Goal: Transaction & Acquisition: Purchase product/service

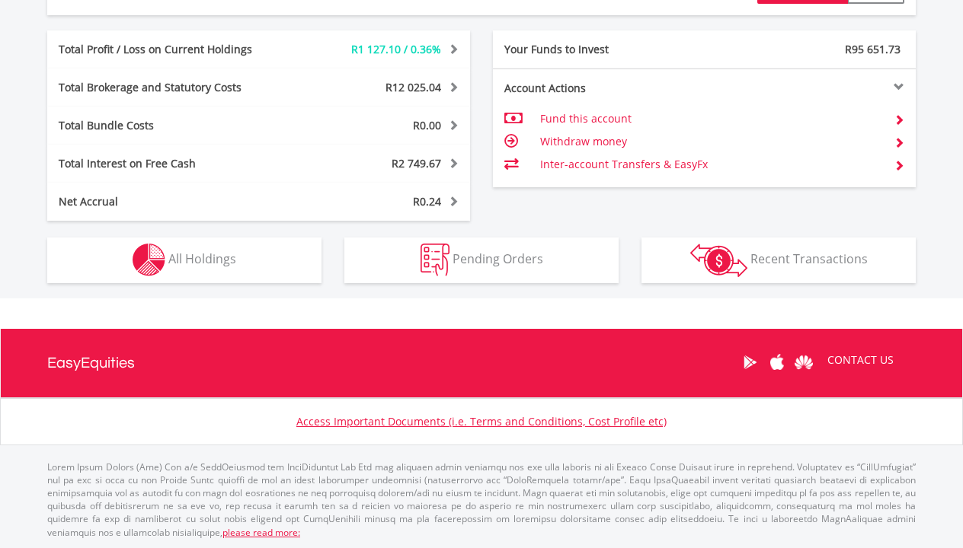
scroll to position [800, 0]
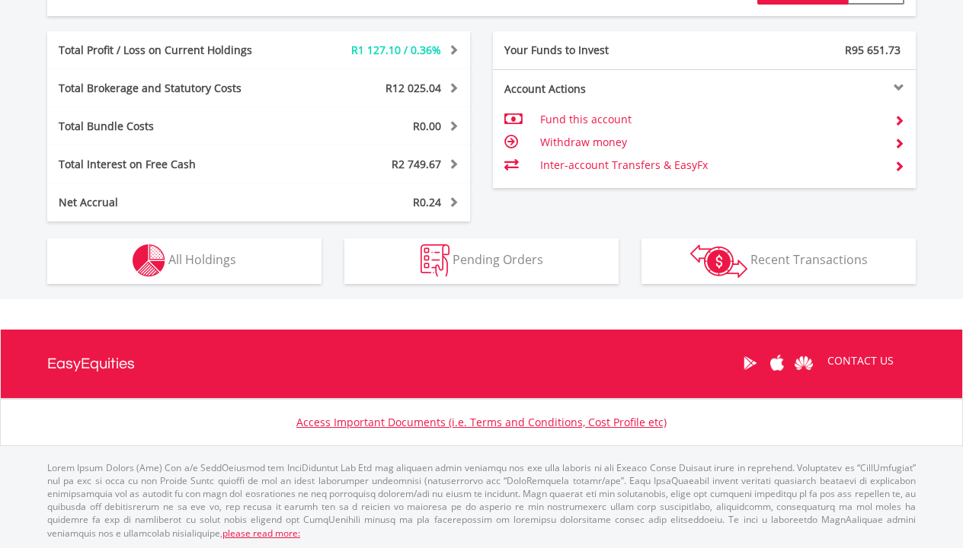
click at [245, 257] on button "Holdings All Holdings" at bounding box center [184, 261] width 274 height 46
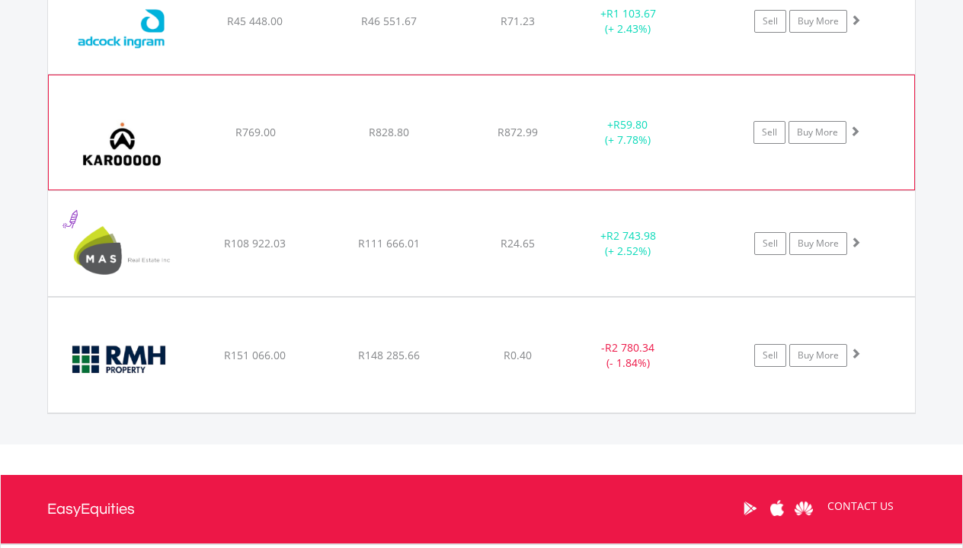
scroll to position [1237, 0]
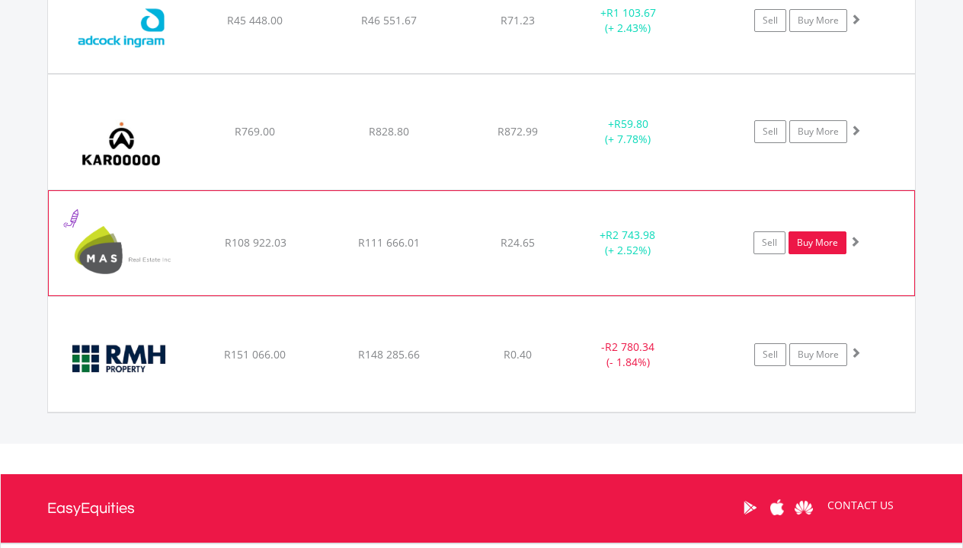
click at [809, 246] on link "Buy More" at bounding box center [817, 243] width 58 height 23
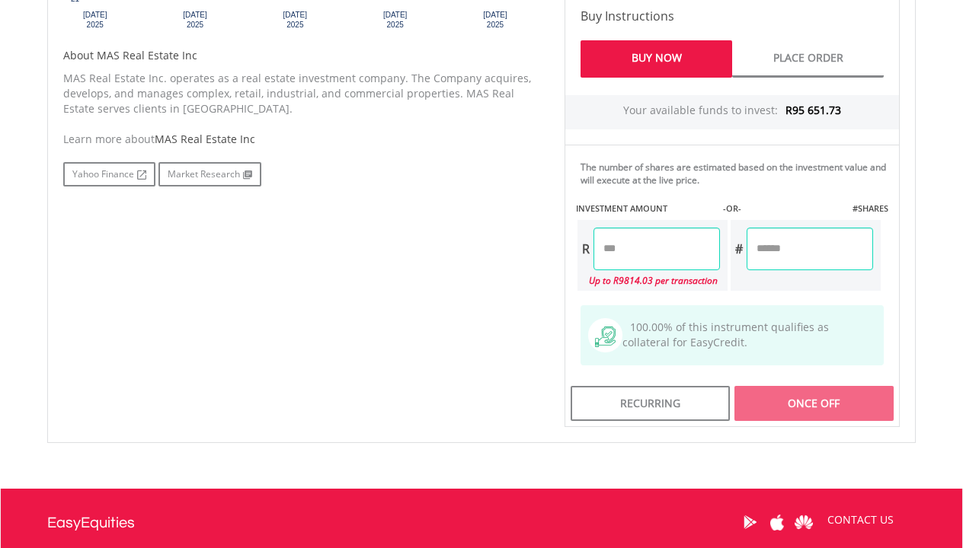
scroll to position [769, 0]
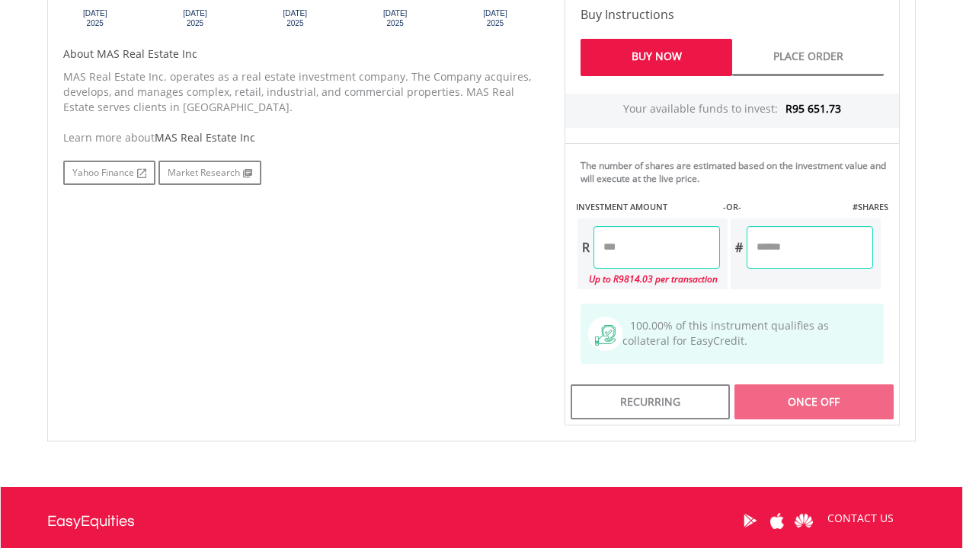
click at [654, 247] on input "number" at bounding box center [656, 247] width 126 height 43
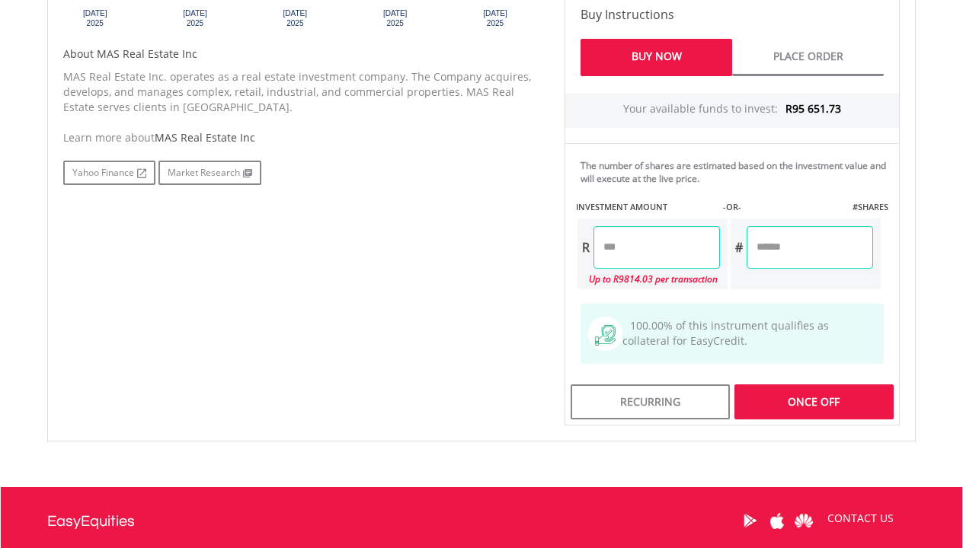
click at [550, 257] on div "No chart available. 1 MO CHANGE 7.80% DAILY CHANGE -2.13% 1M 3M 6M 1Y MAX Chart…" at bounding box center [481, 92] width 859 height 667
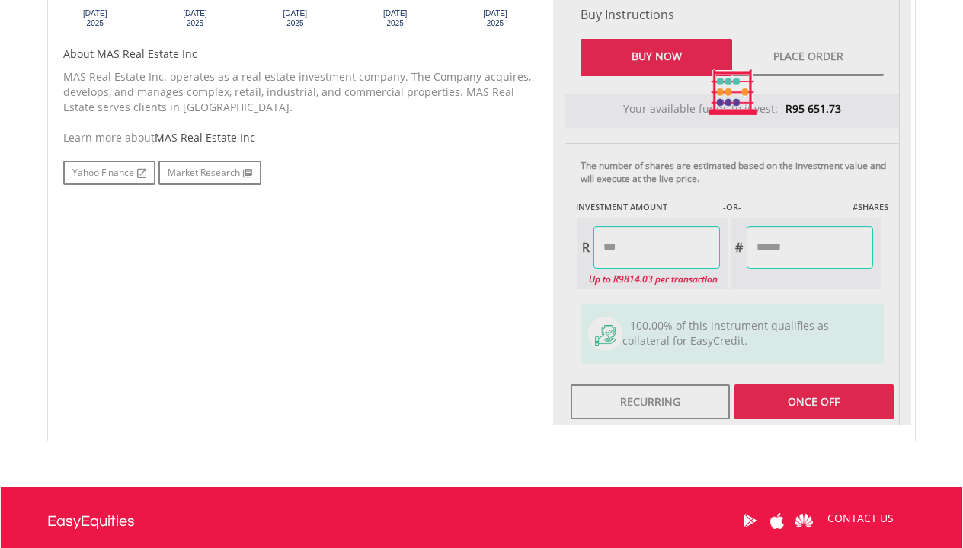
type input "*******"
type input "********"
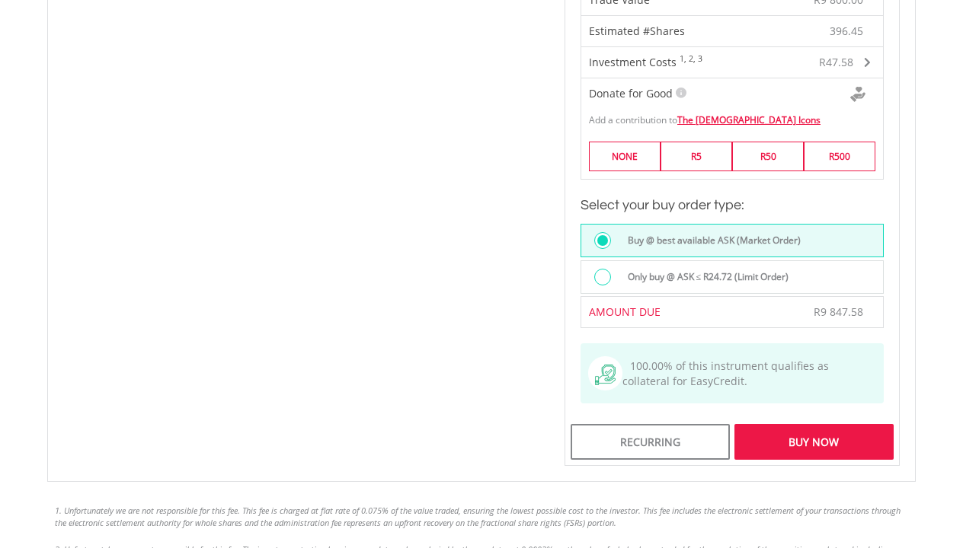
scroll to position [1114, 0]
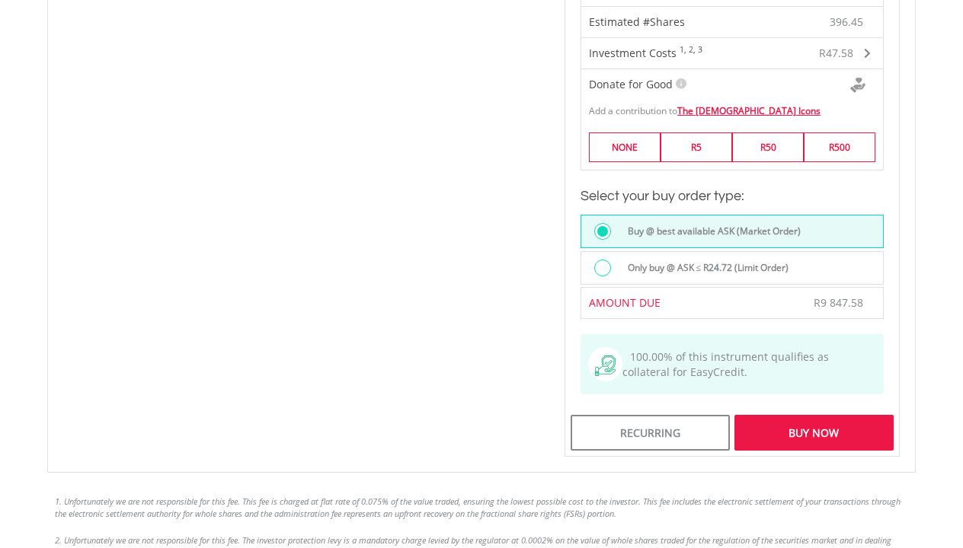
click at [783, 430] on div "Buy Now" at bounding box center [813, 432] width 159 height 35
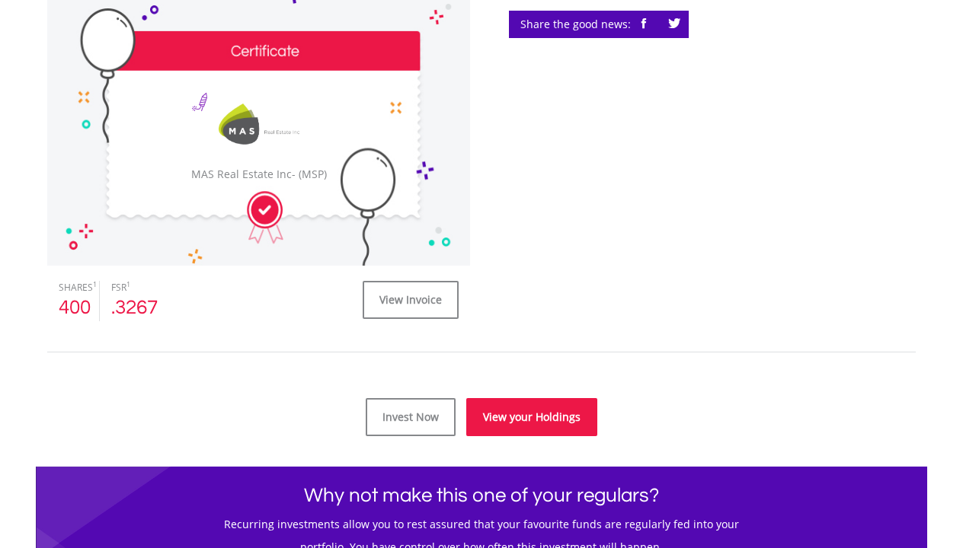
scroll to position [477, 0]
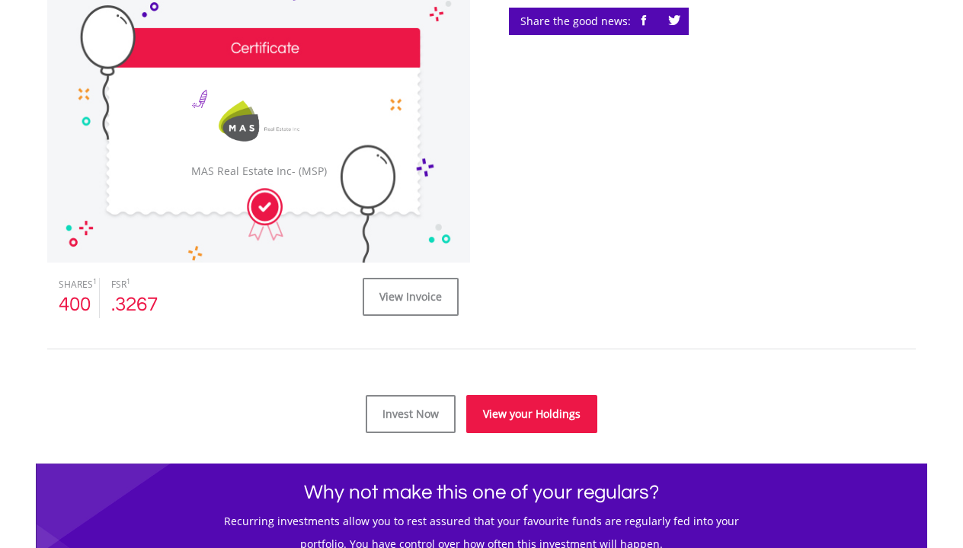
click at [517, 420] on link "View your Holdings" at bounding box center [531, 414] width 131 height 38
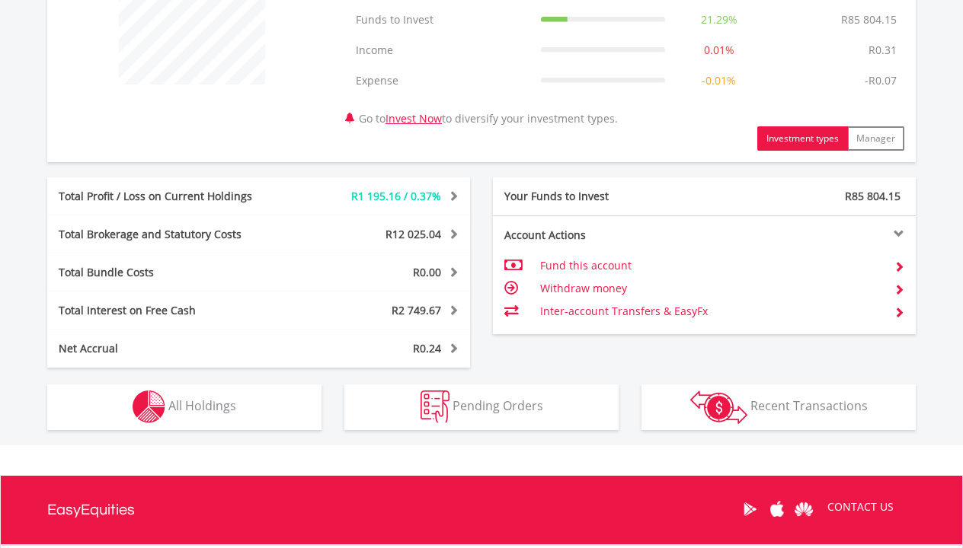
scroll to position [658, 0]
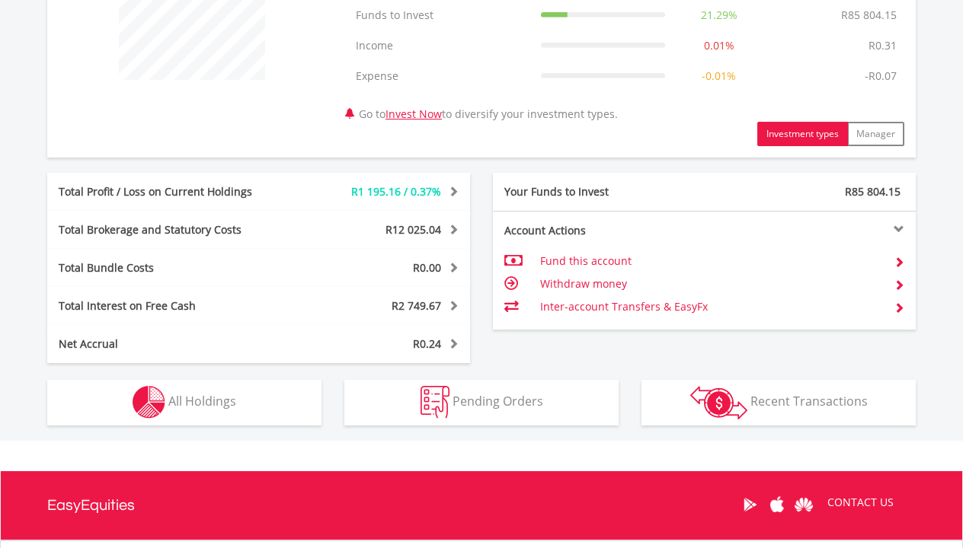
click at [289, 405] on button "Holdings All Holdings" at bounding box center [184, 403] width 274 height 46
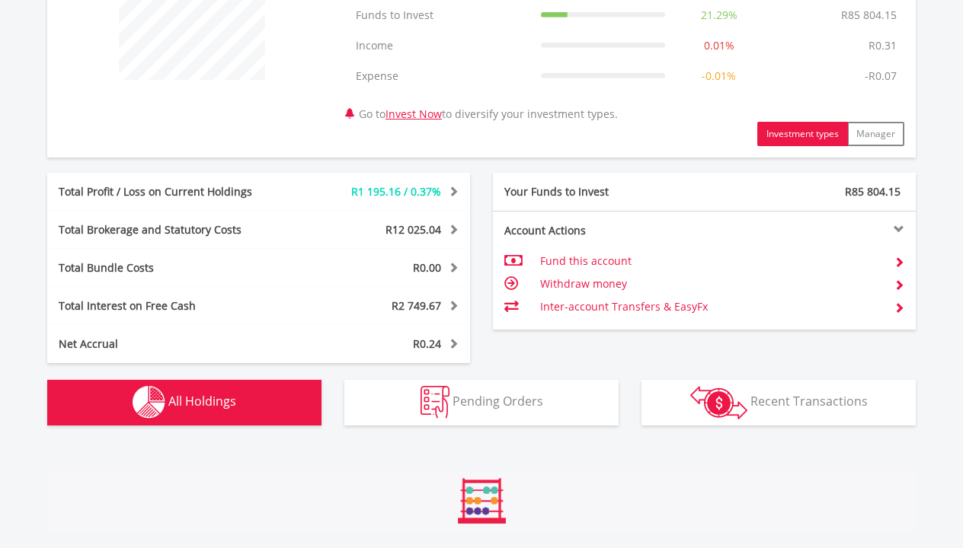
scroll to position [1129, 0]
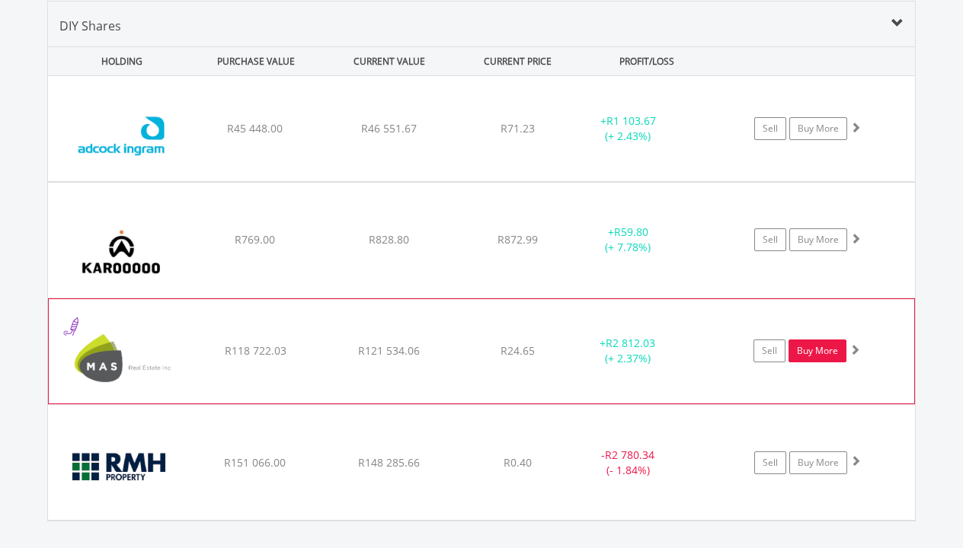
click at [834, 356] on link "Buy More" at bounding box center [817, 351] width 58 height 23
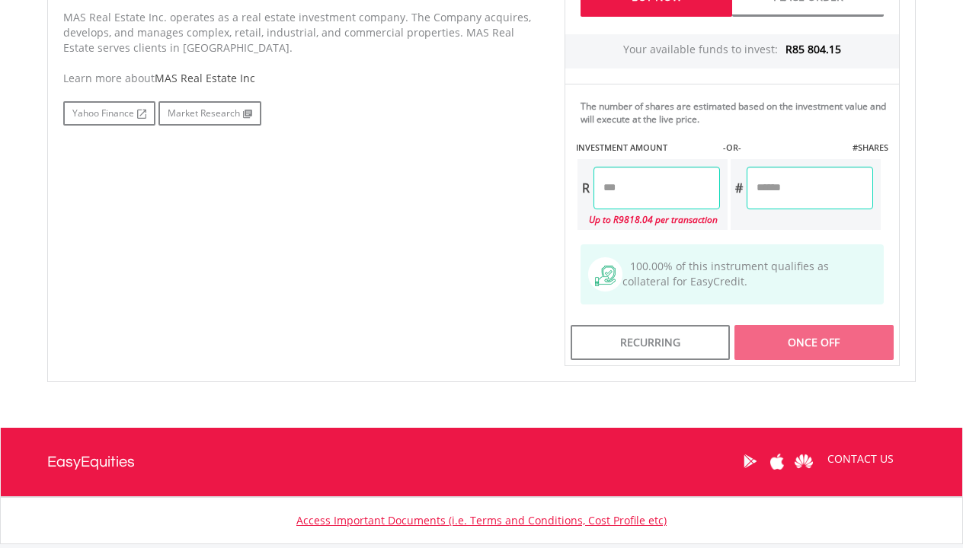
scroll to position [831, 0]
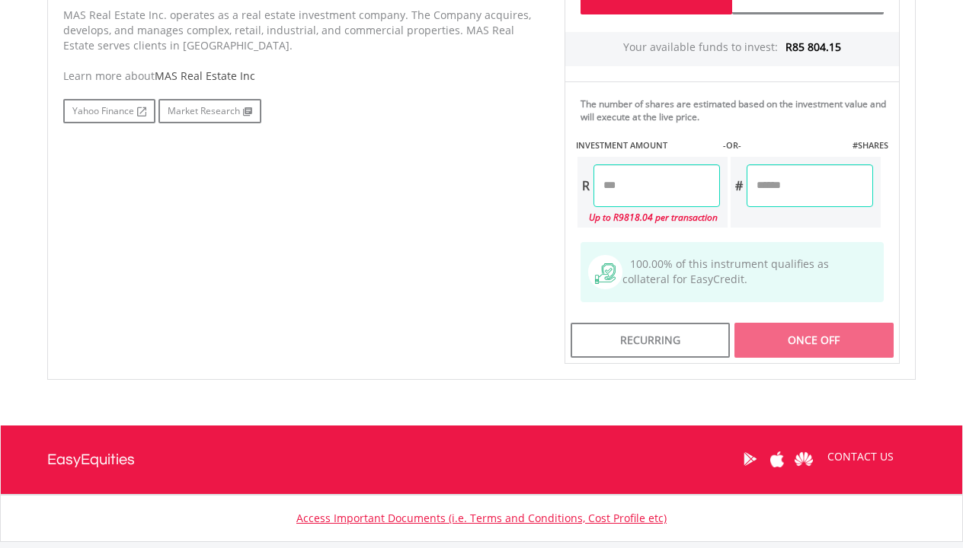
click at [658, 186] on input "number" at bounding box center [656, 186] width 126 height 43
click at [555, 213] on div "Last Updated Price: 15-min. Delay* Price Update Cost: 2 Credits Request A Price…" at bounding box center [732, 31] width 358 height 667
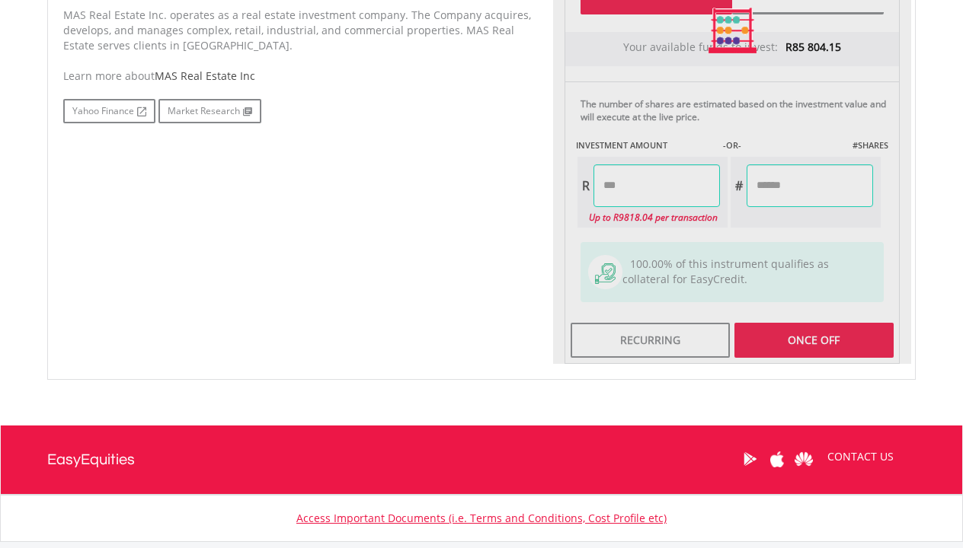
type input "*******"
type input "********"
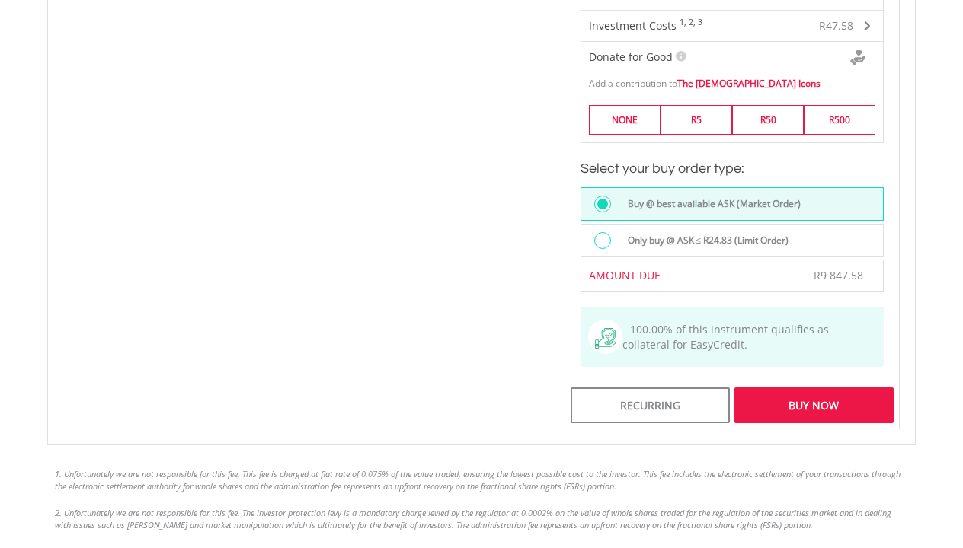
scroll to position [1150, 0]
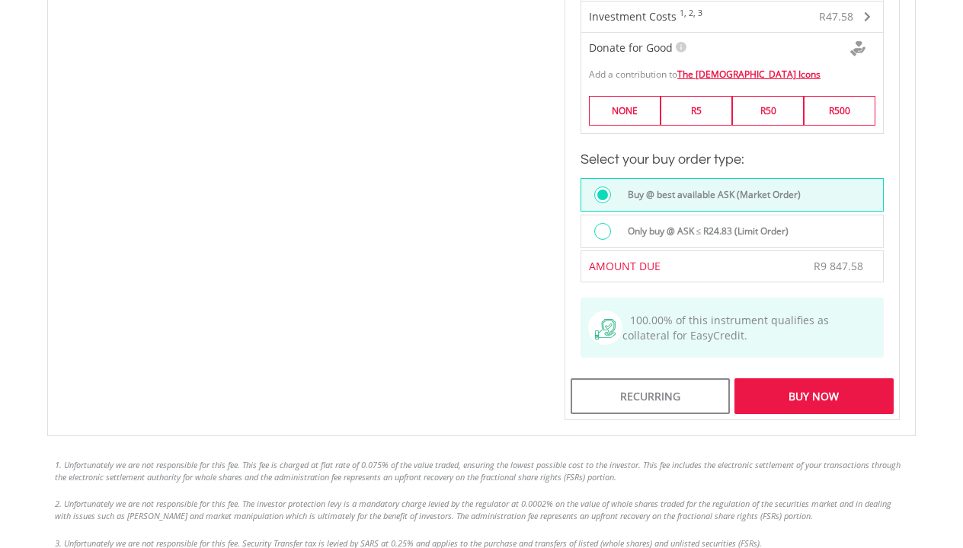
click at [792, 401] on div "Buy Now" at bounding box center [813, 396] width 159 height 35
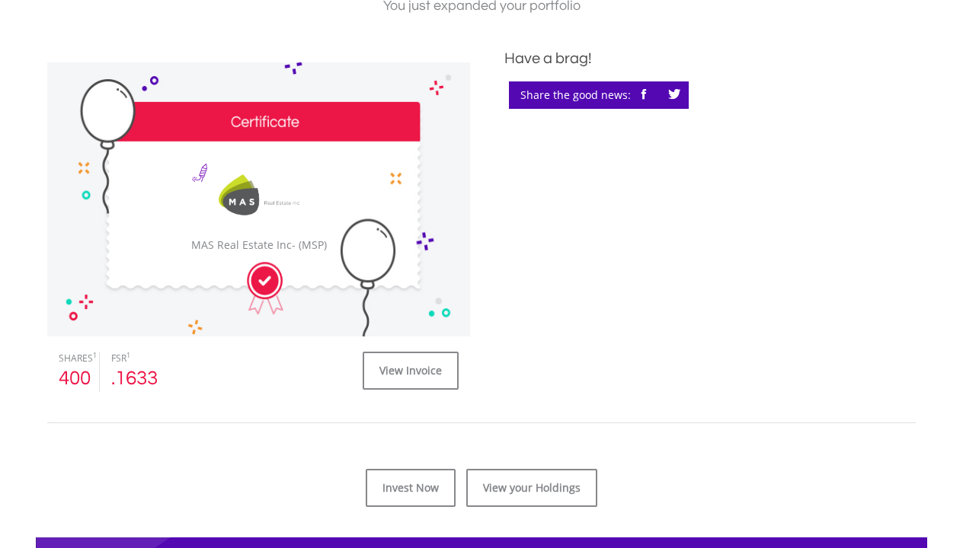
scroll to position [438, 0]
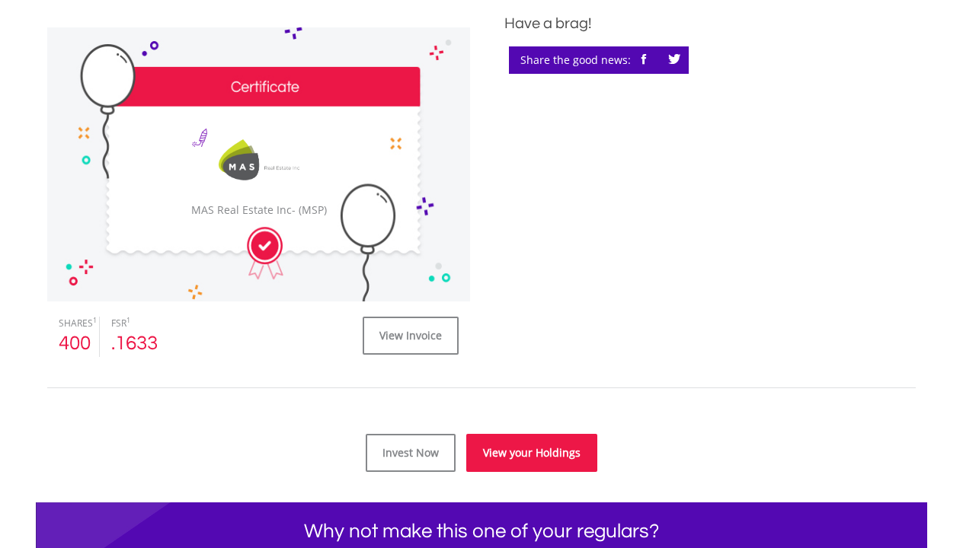
click at [530, 449] on link "View your Holdings" at bounding box center [531, 453] width 131 height 38
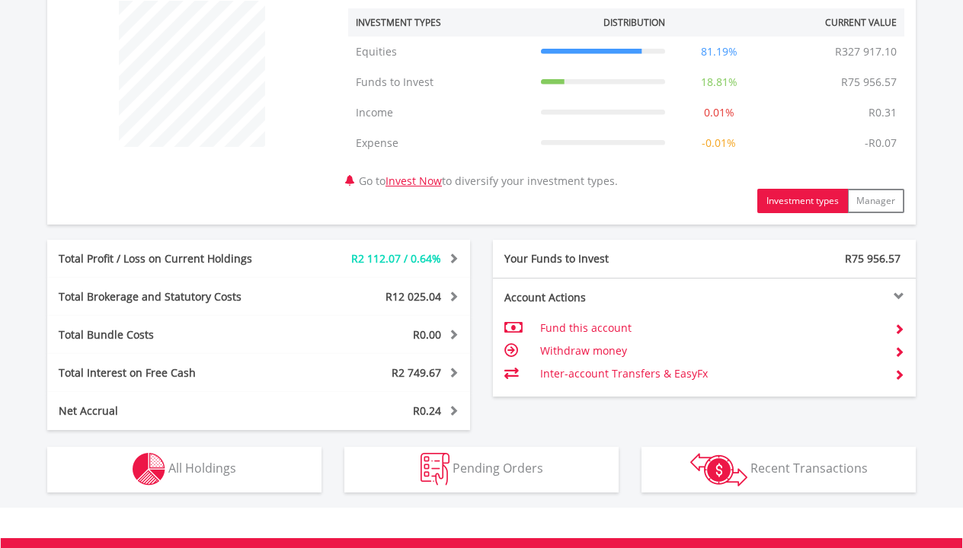
scroll to position [624, 0]
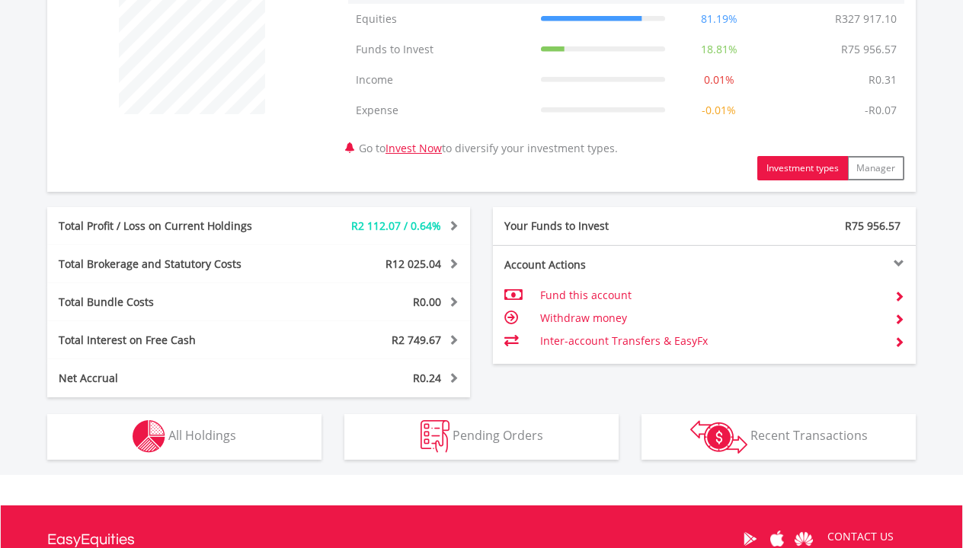
click at [256, 439] on button "Holdings All Holdings" at bounding box center [184, 437] width 274 height 46
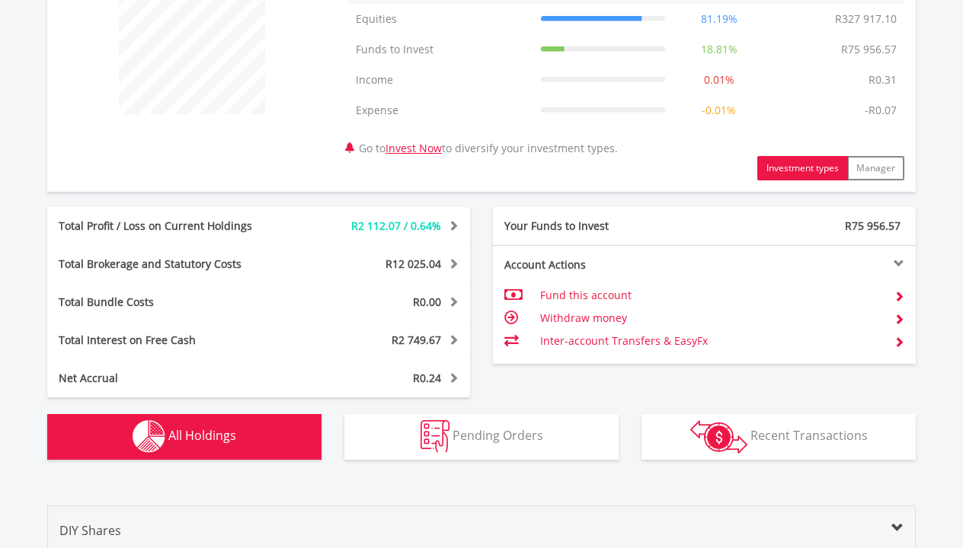
scroll to position [1129, 0]
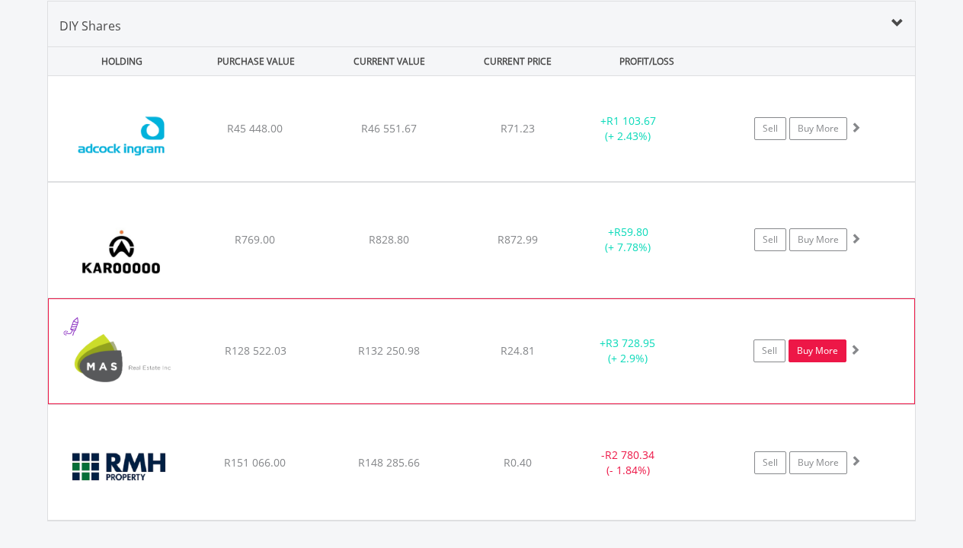
click at [817, 347] on link "Buy More" at bounding box center [817, 351] width 58 height 23
click at [817, 353] on link "Buy More" at bounding box center [817, 351] width 58 height 23
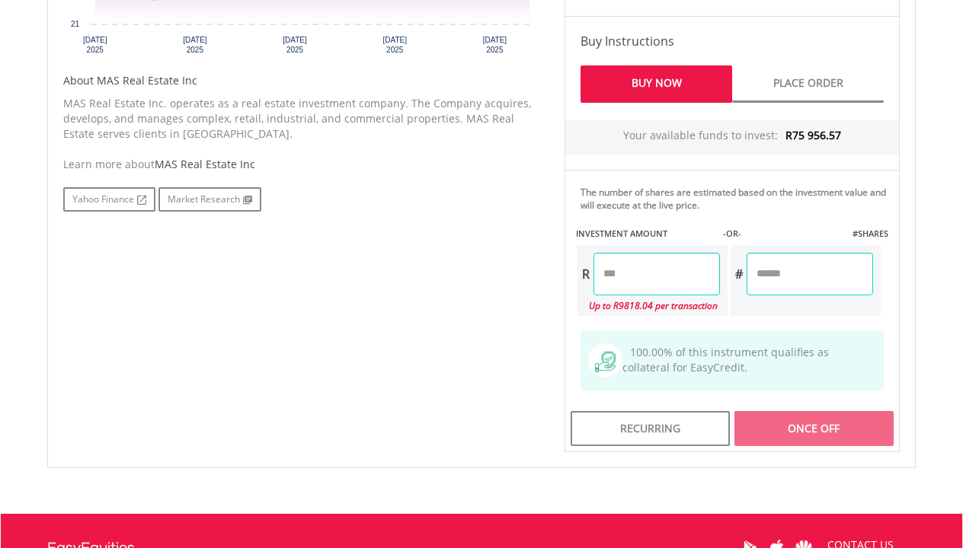
scroll to position [745, 0]
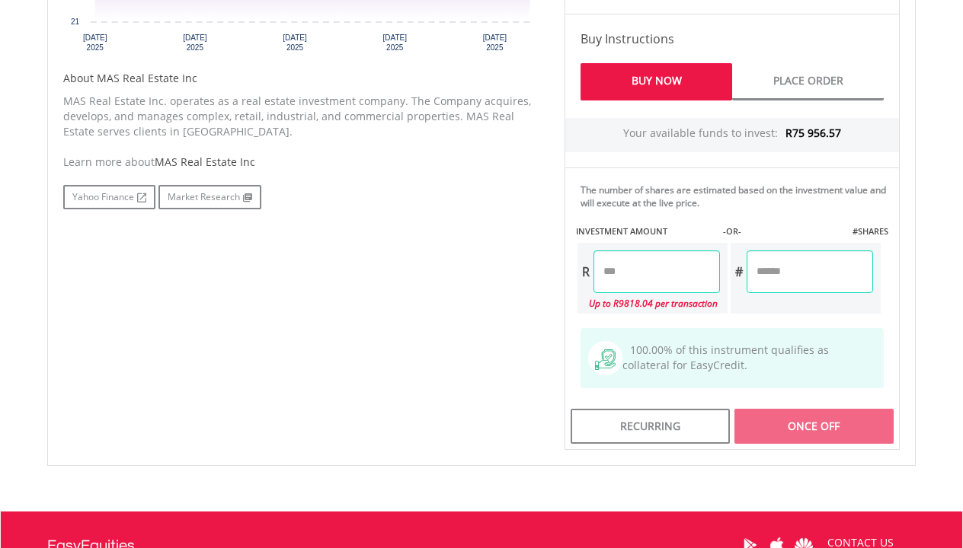
click at [654, 276] on input "number" at bounding box center [656, 272] width 126 height 43
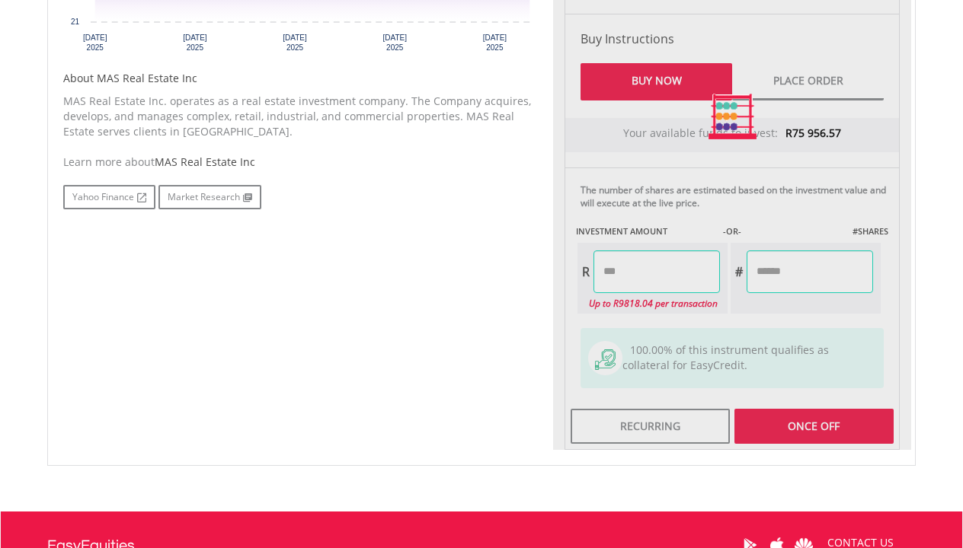
click at [553, 286] on div "Last Updated Price: 15-min. Delay* Price Update Cost: 2 Credits Request A Price…" at bounding box center [732, 117] width 358 height 667
type input "*******"
type input "********"
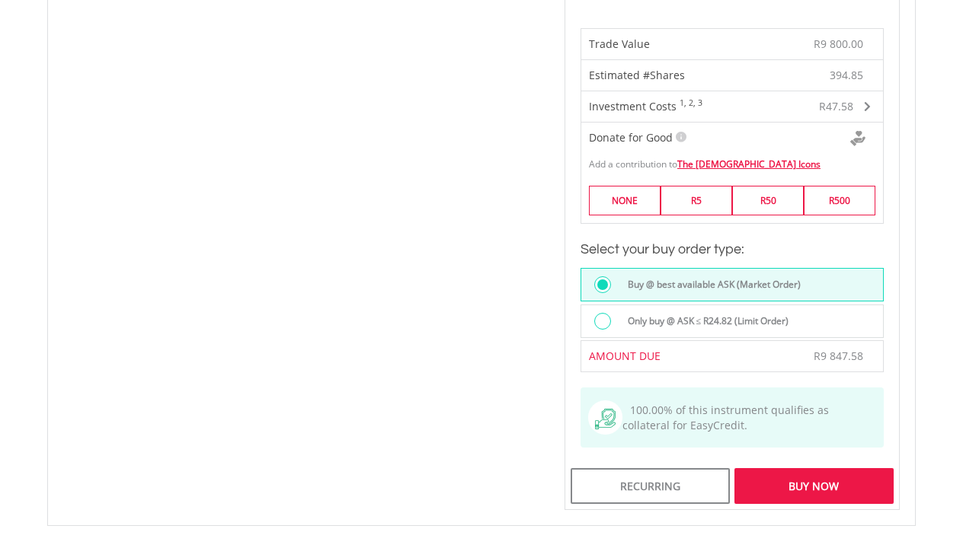
scroll to position [1061, 0]
click at [775, 491] on div "Buy Now" at bounding box center [813, 485] width 159 height 35
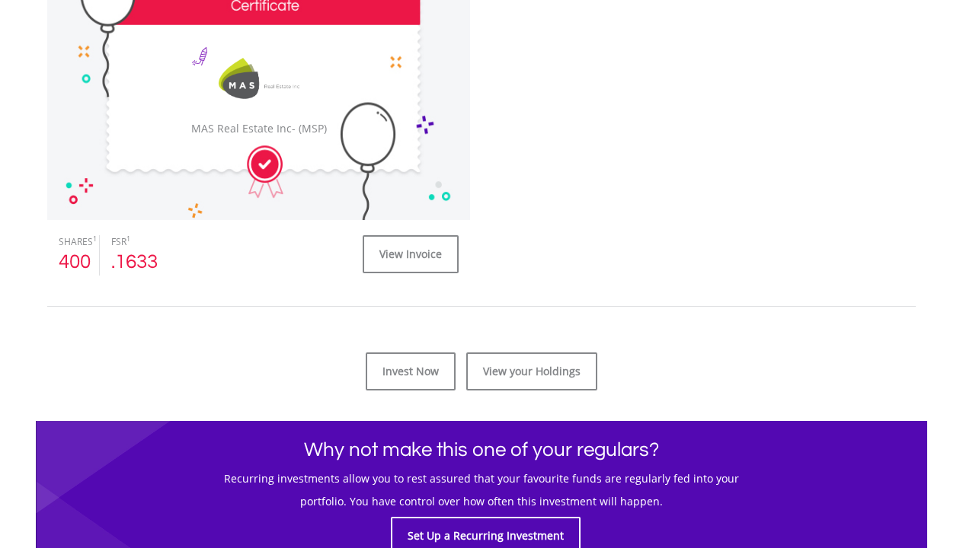
scroll to position [539, 0]
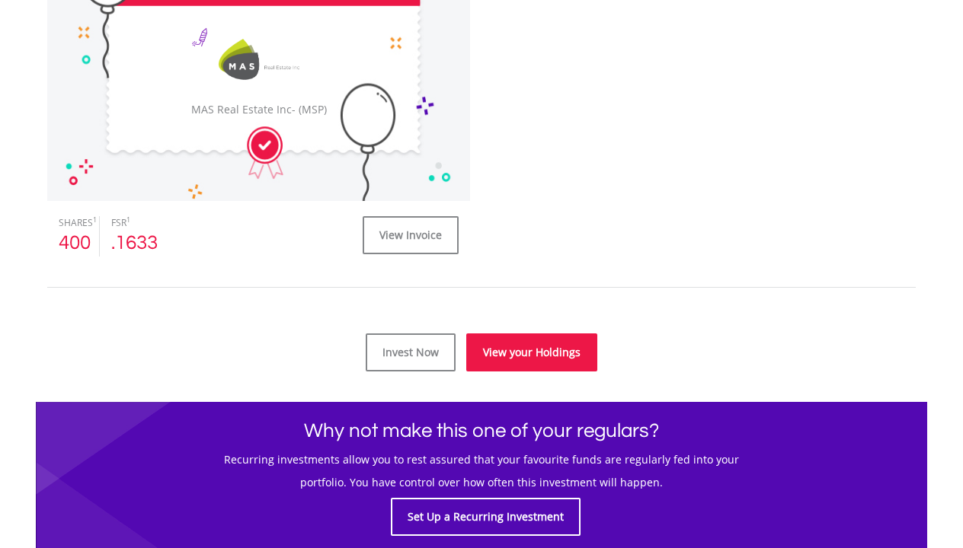
click at [514, 362] on link "View your Holdings" at bounding box center [531, 353] width 131 height 38
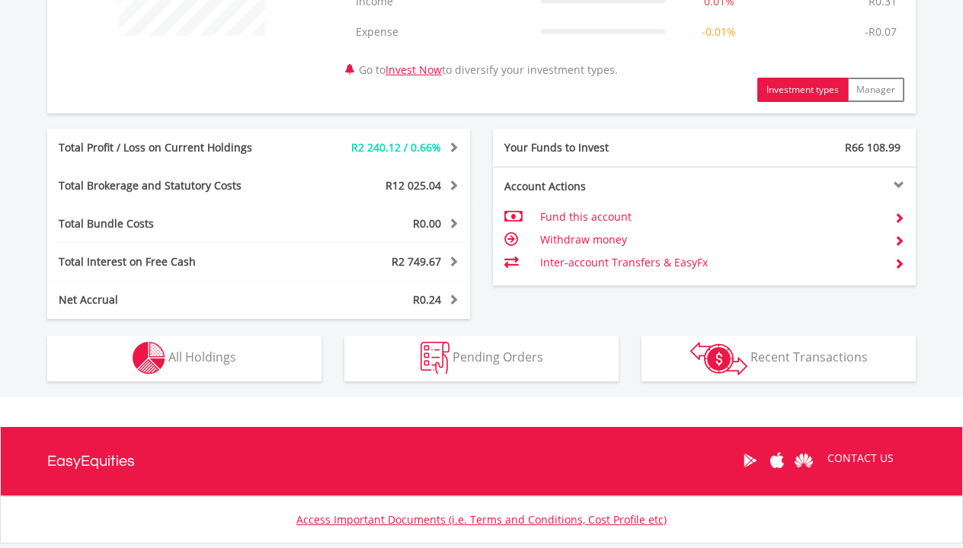
scroll to position [707, 0]
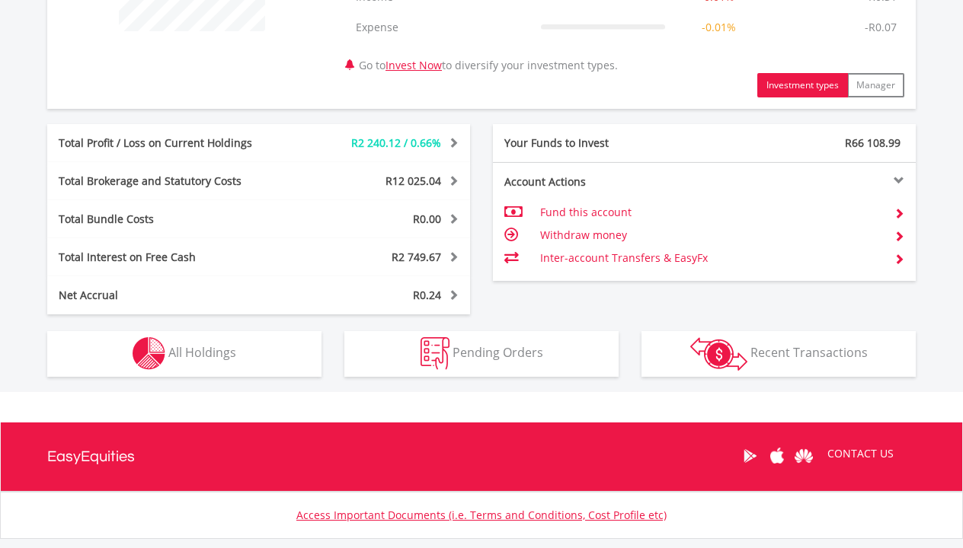
click at [261, 364] on button "Holdings All Holdings" at bounding box center [184, 354] width 274 height 46
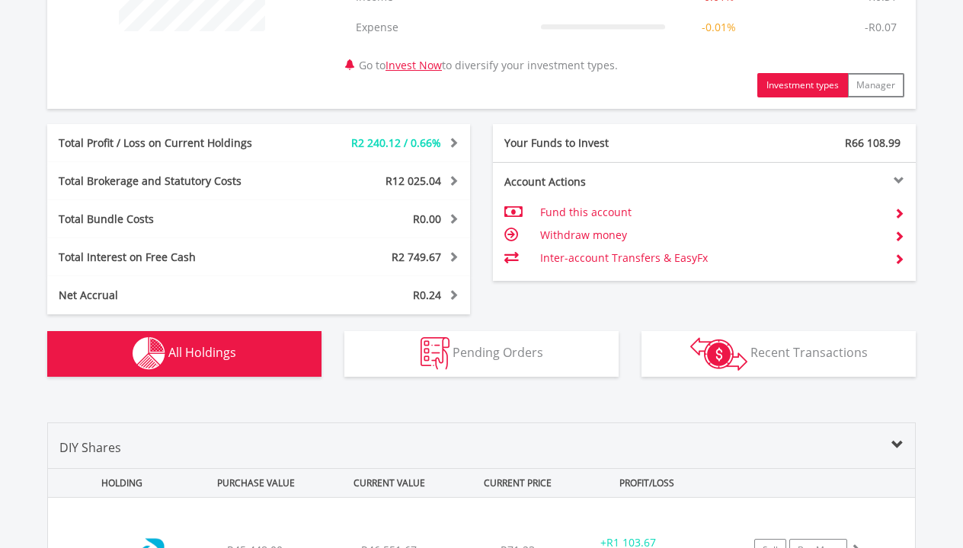
scroll to position [1129, 0]
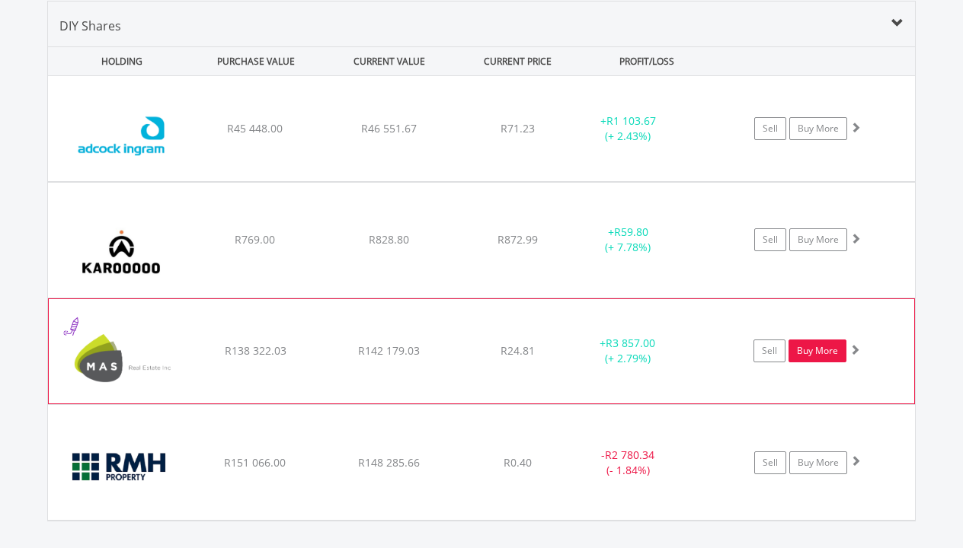
click at [819, 352] on link "Buy More" at bounding box center [817, 351] width 58 height 23
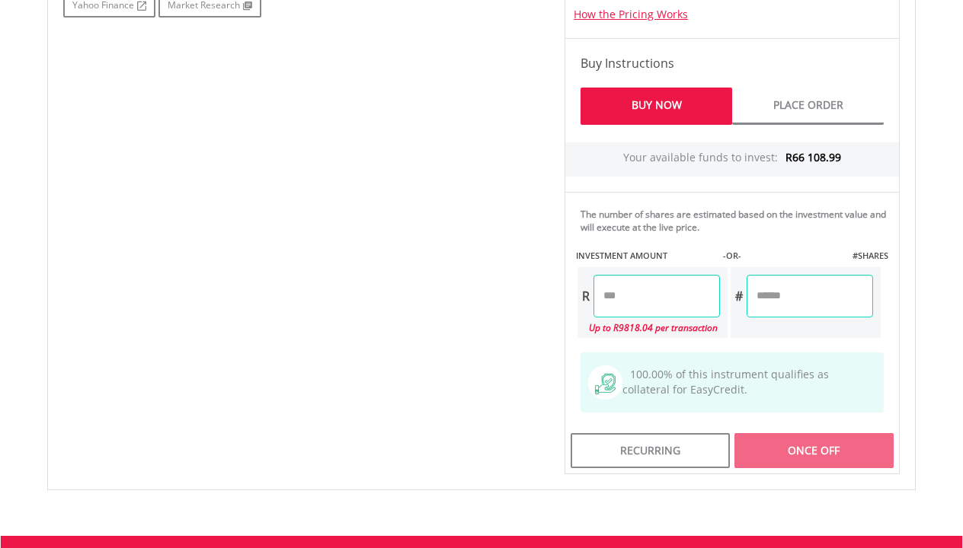
scroll to position [765, 0]
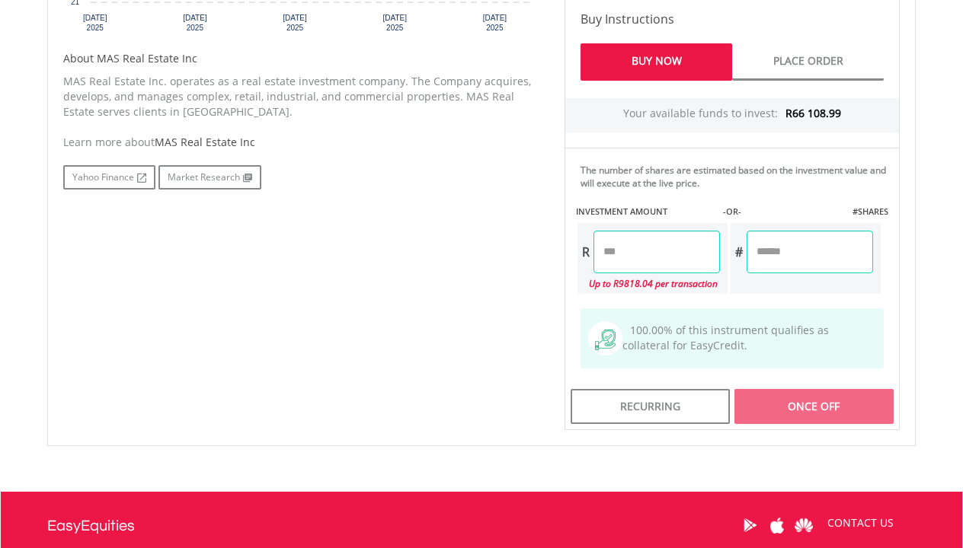
click at [651, 249] on input "number" at bounding box center [656, 252] width 126 height 43
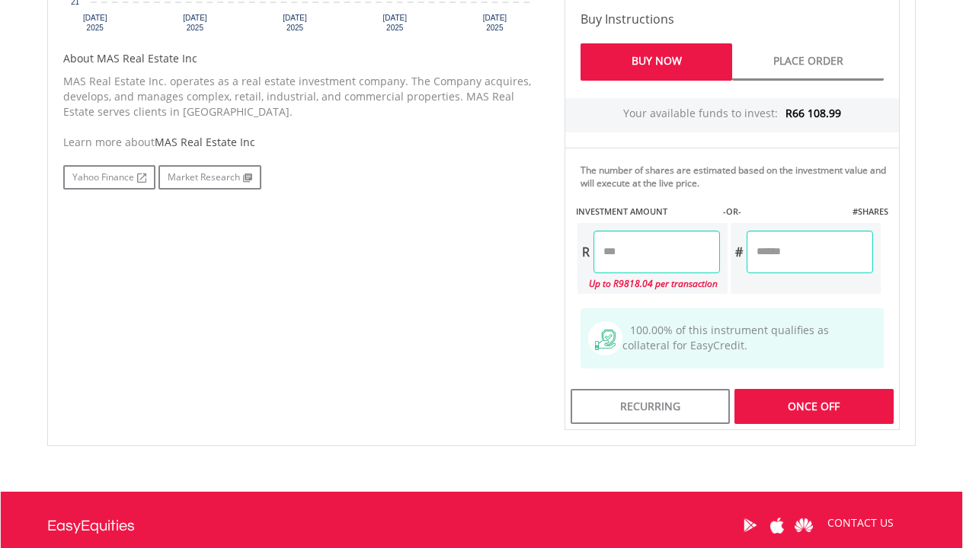
click at [531, 277] on div "No chart available. 1 MO CHANGE 5.37% DAILY CHANGE -4.33% 1M 3M 6M 1Y MAX Chart…" at bounding box center [481, 97] width 859 height 667
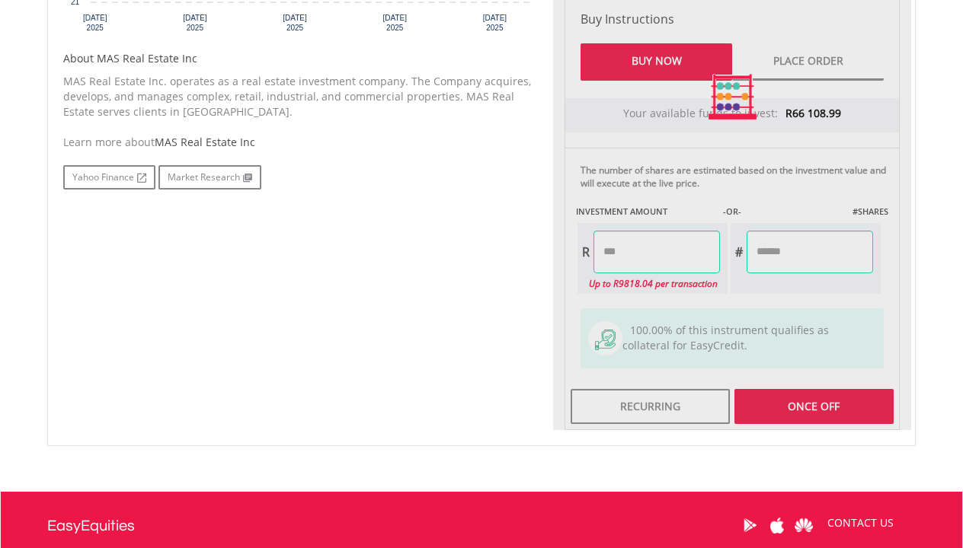
type input "*******"
type input "********"
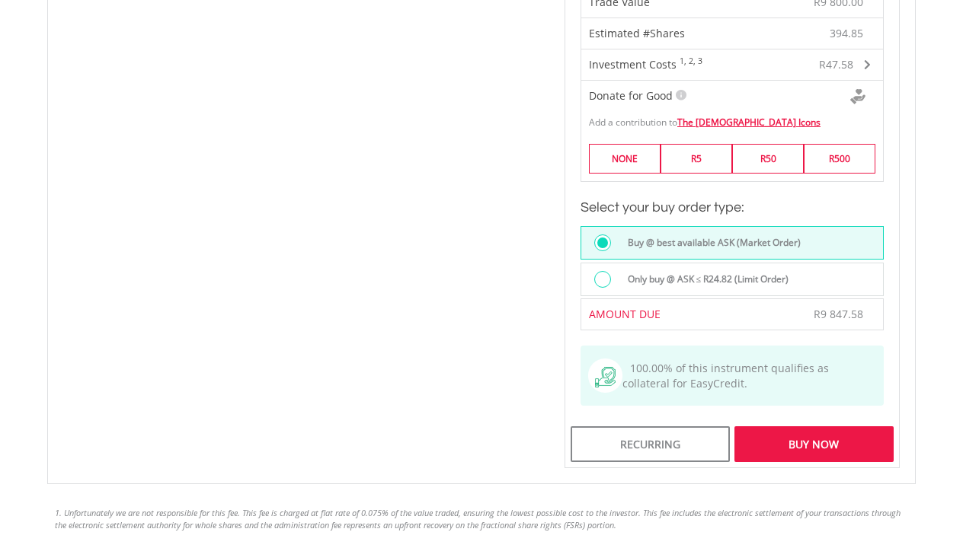
scroll to position [1134, 0]
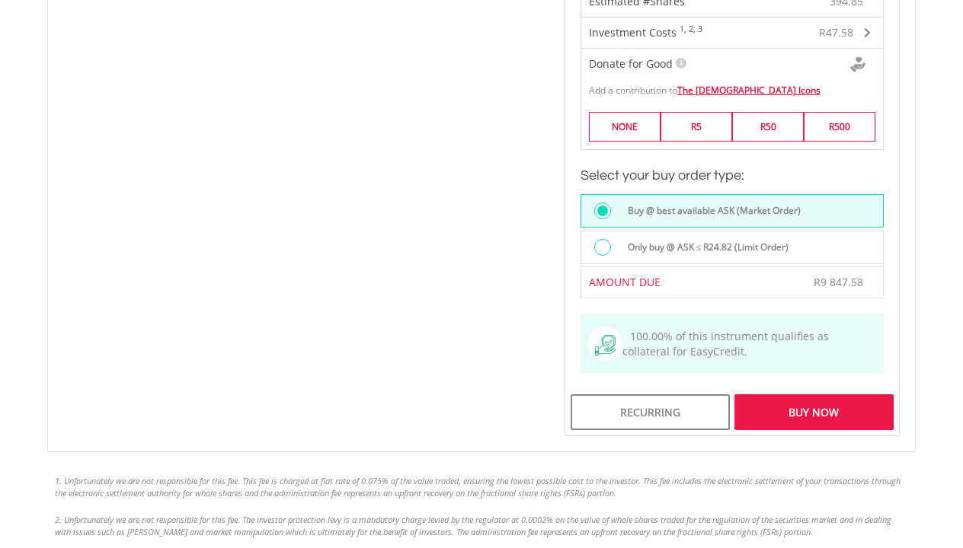
click at [779, 411] on div "Buy Now" at bounding box center [813, 412] width 159 height 35
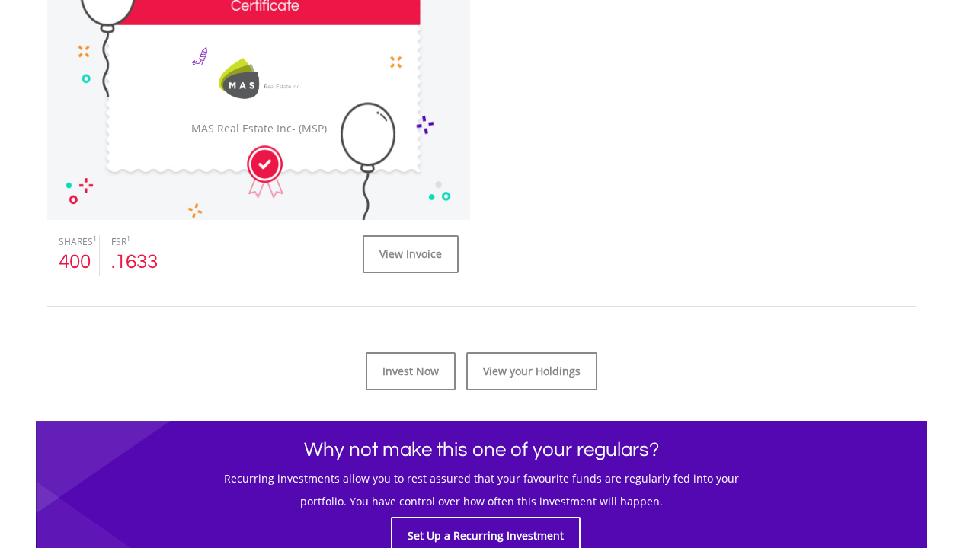
scroll to position [536, 0]
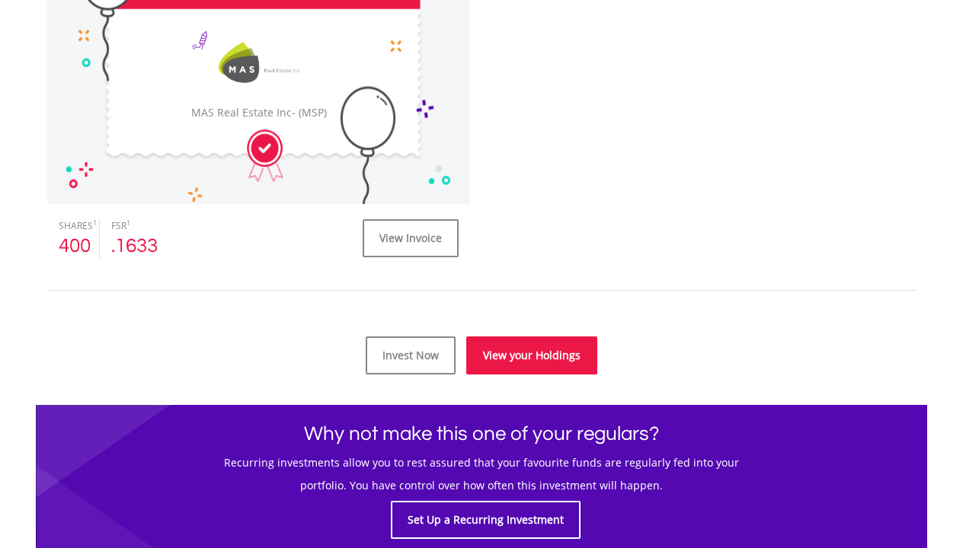
click at [536, 356] on link "View your Holdings" at bounding box center [531, 356] width 131 height 38
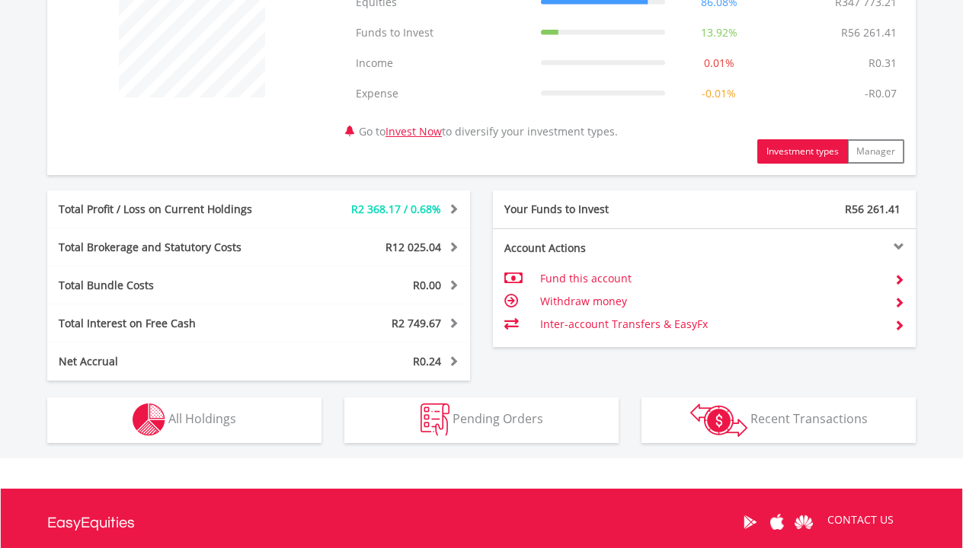
scroll to position [684, 0]
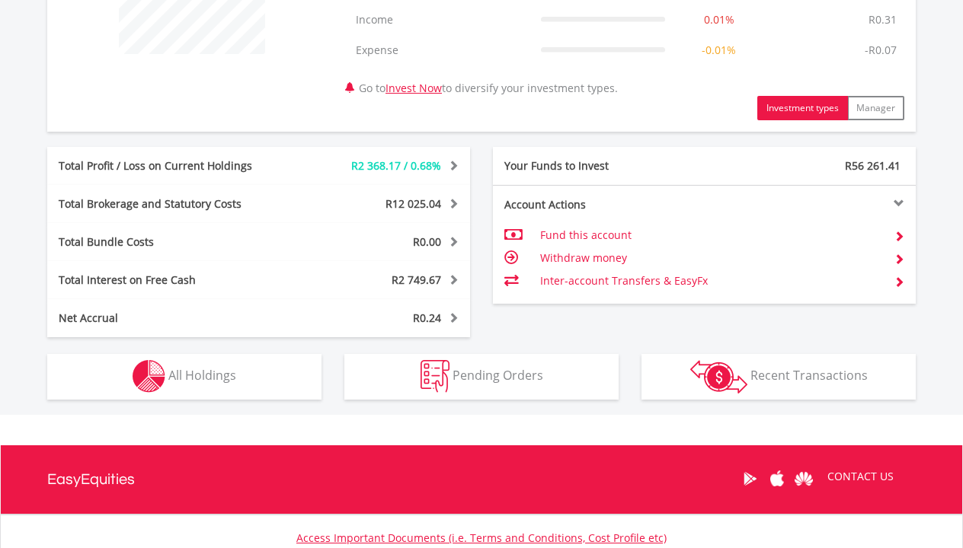
click at [826, 370] on span "Recent Transactions" at bounding box center [808, 375] width 117 height 17
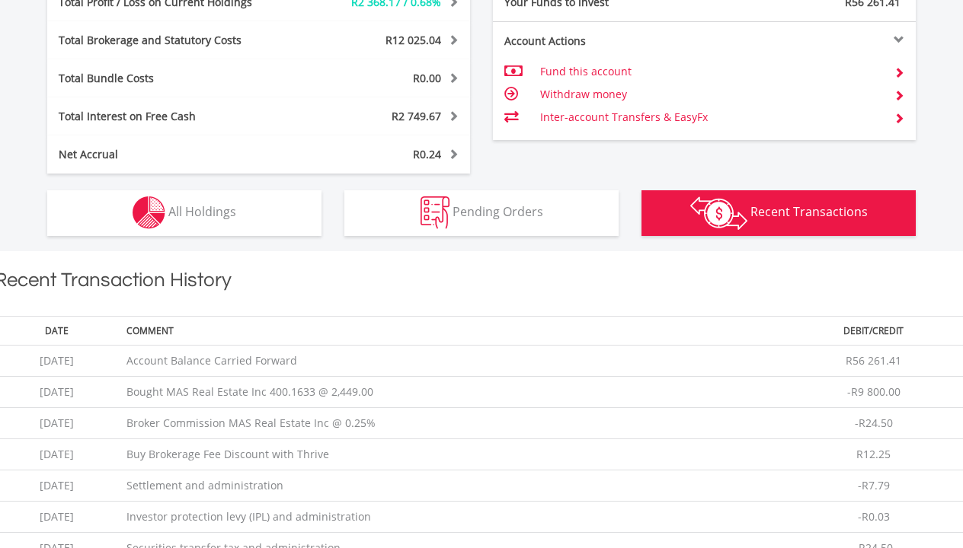
scroll to position [804, 0]
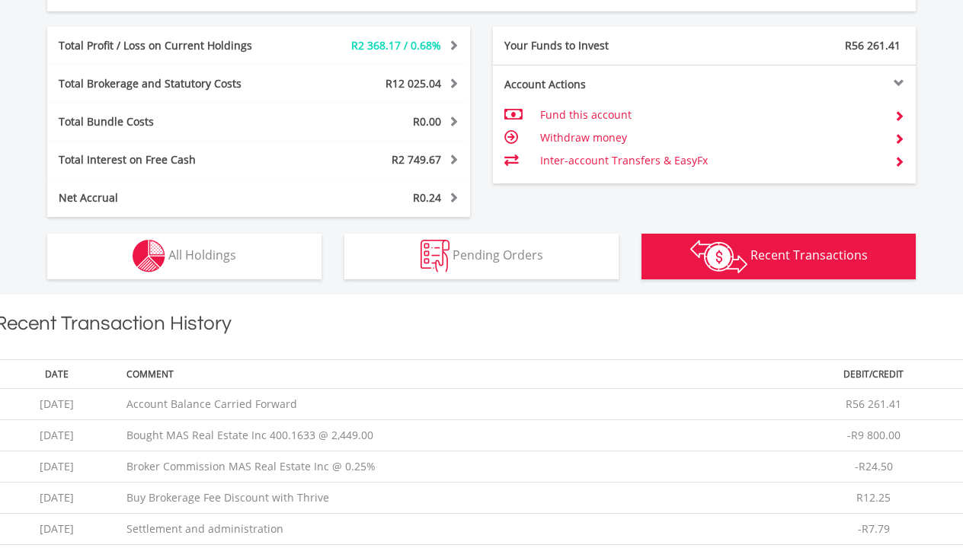
click at [244, 246] on button "Holdings All Holdings" at bounding box center [184, 257] width 274 height 46
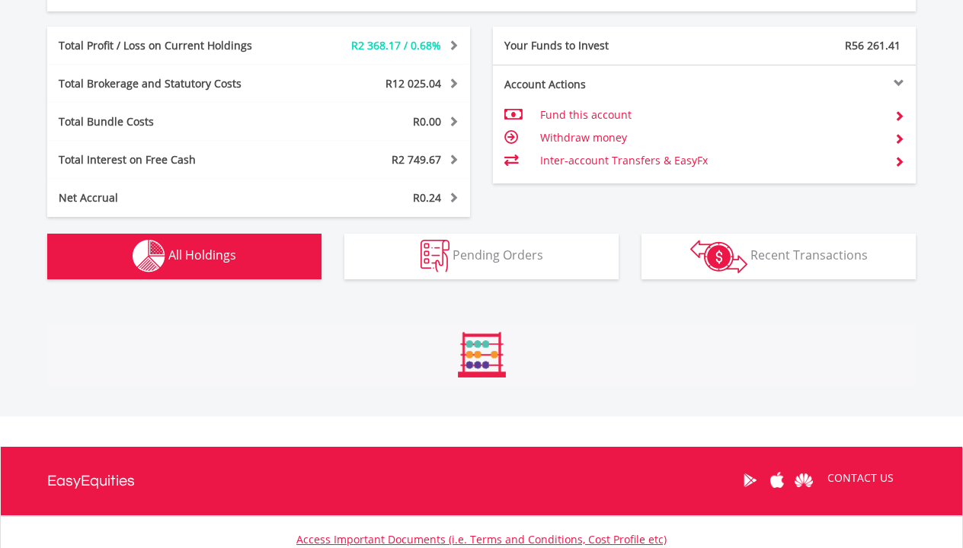
scroll to position [1129, 0]
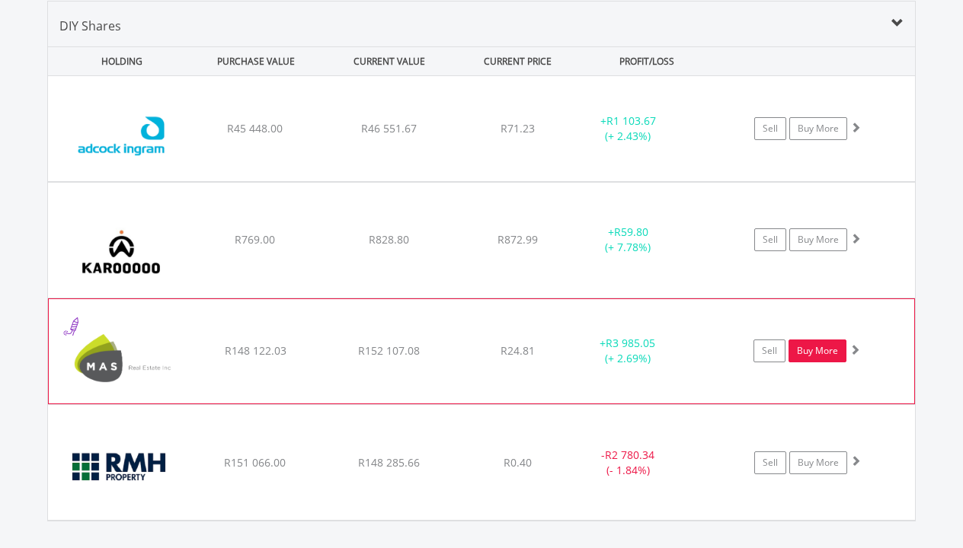
click at [821, 347] on link "Buy More" at bounding box center [817, 351] width 58 height 23
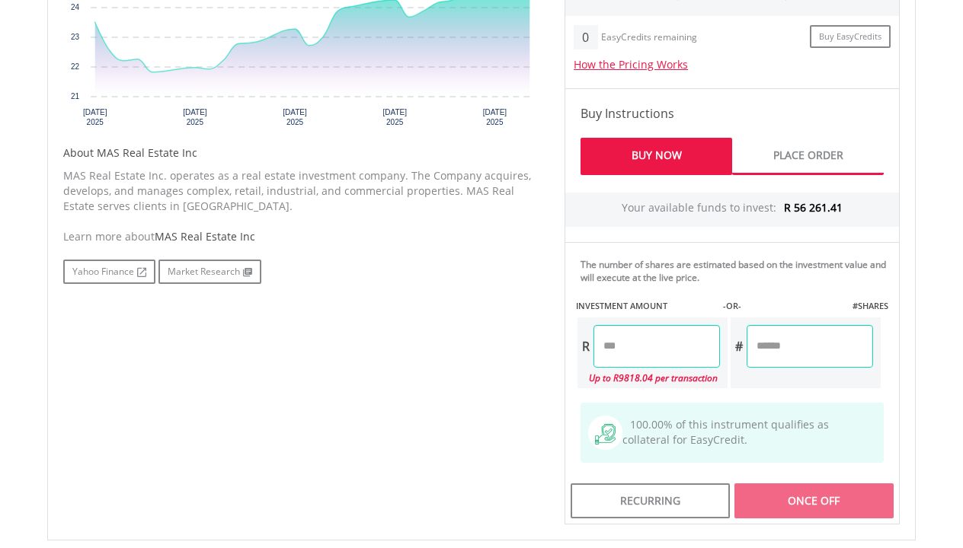
scroll to position [688, 0]
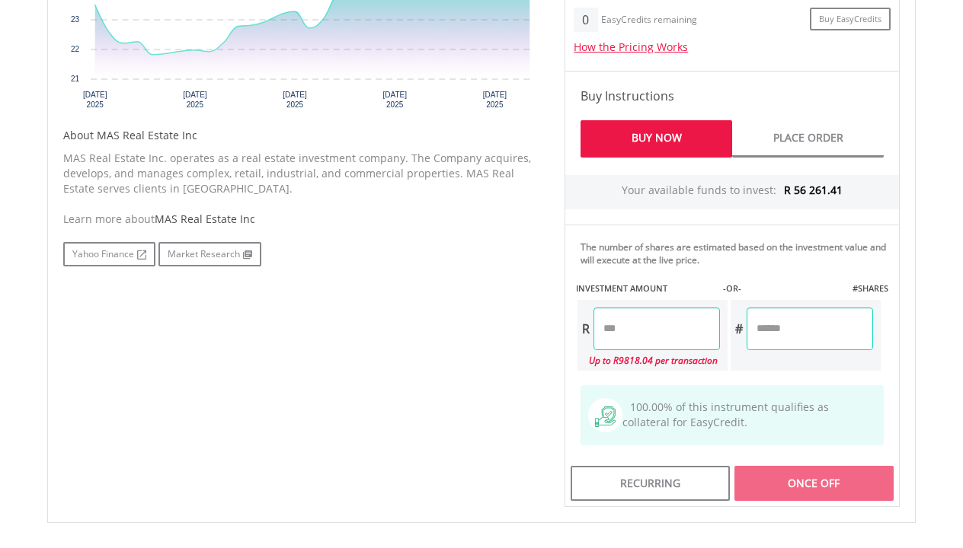
click at [646, 332] on input "number" at bounding box center [656, 329] width 126 height 43
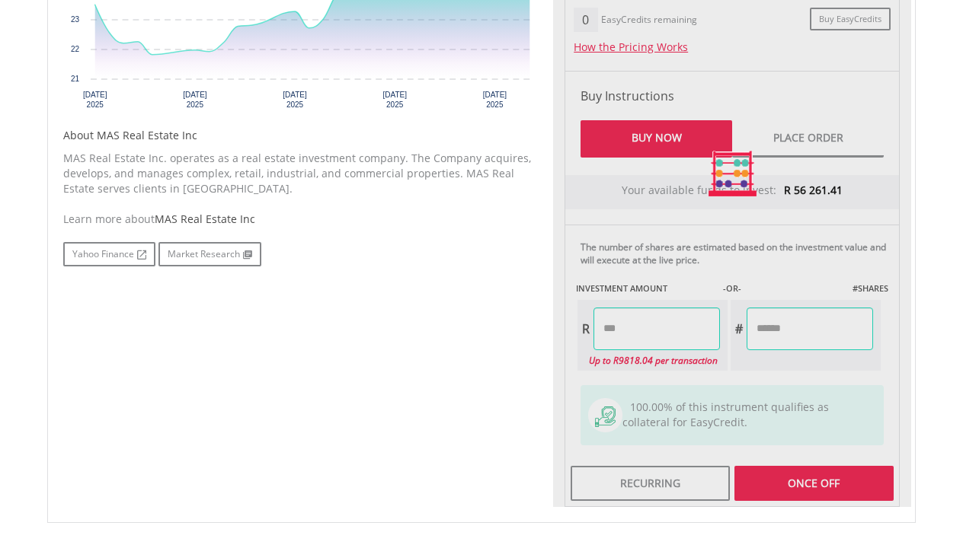
click at [548, 312] on div "No chart available. 1 MO CHANGE 5.37% DAILY CHANGE -4.33% 1M 3M 6M 1Y MAX Chart…" at bounding box center [481, 174] width 859 height 667
type input "*******"
type input "********"
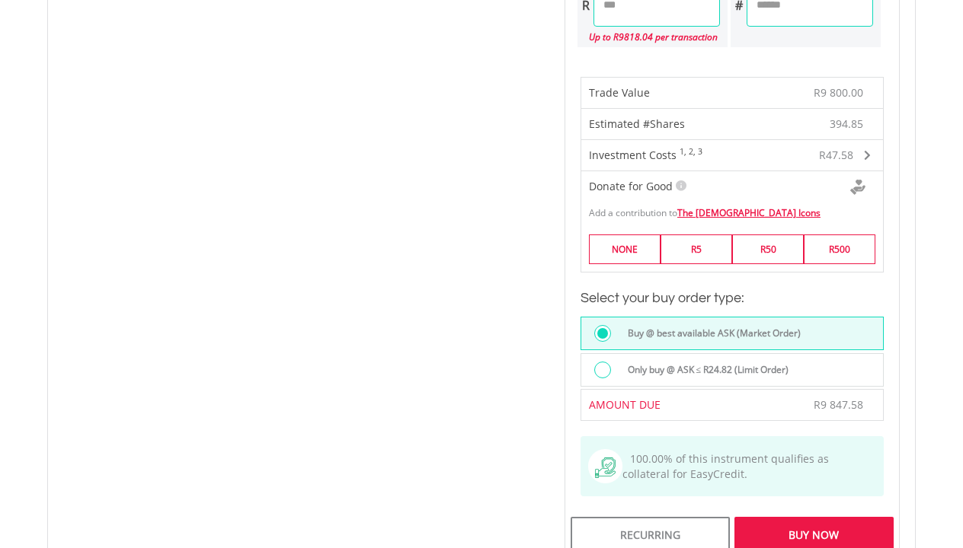
scroll to position [1046, 0]
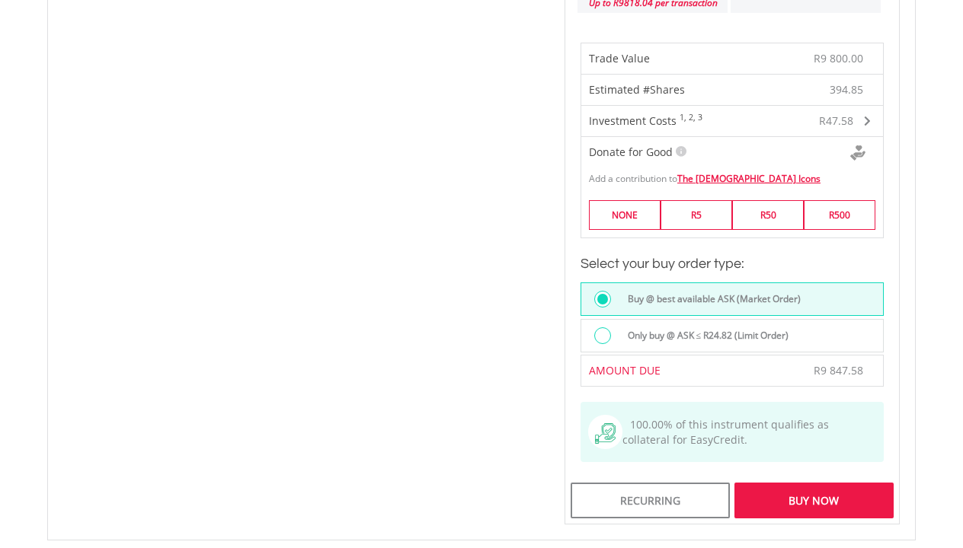
click at [777, 501] on div "Buy Now" at bounding box center [813, 500] width 159 height 35
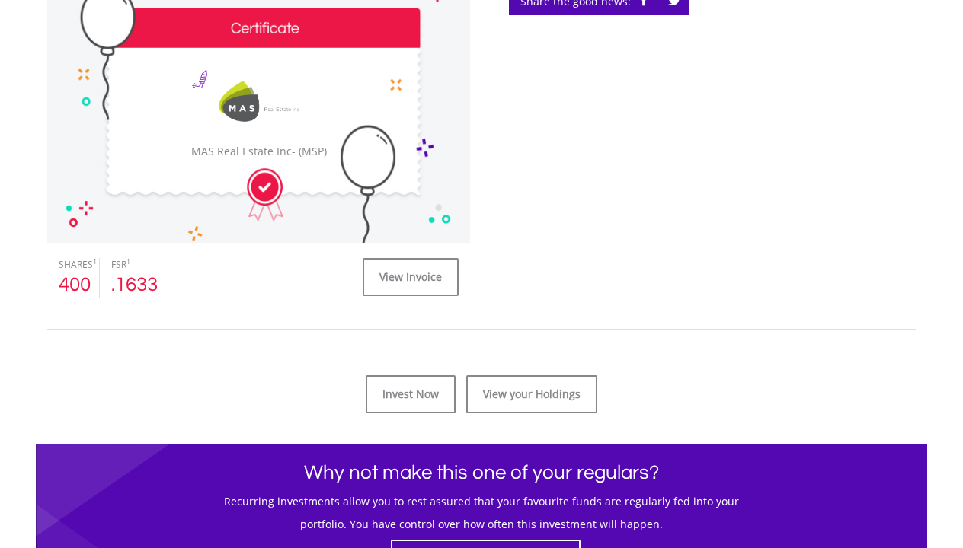
scroll to position [498, 0]
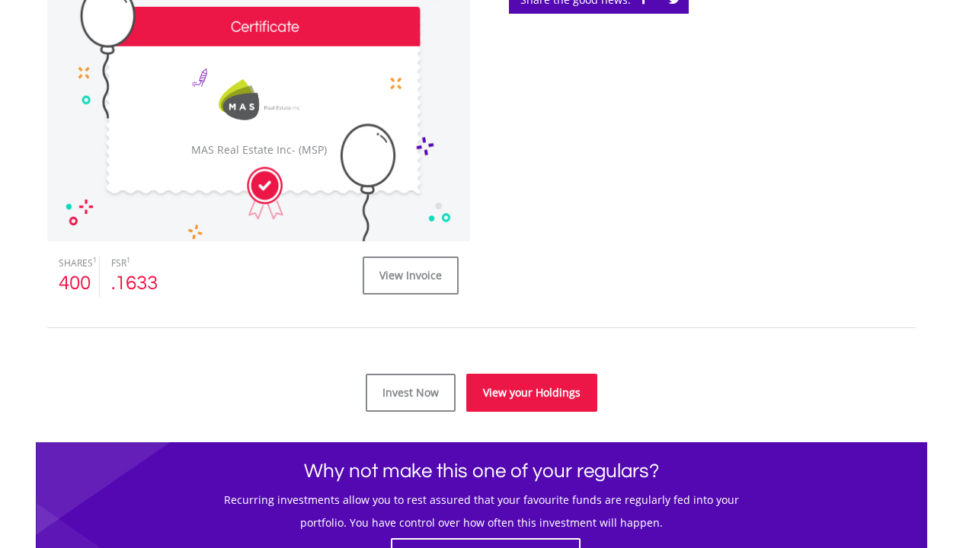
click at [528, 395] on link "View your Holdings" at bounding box center [531, 393] width 131 height 38
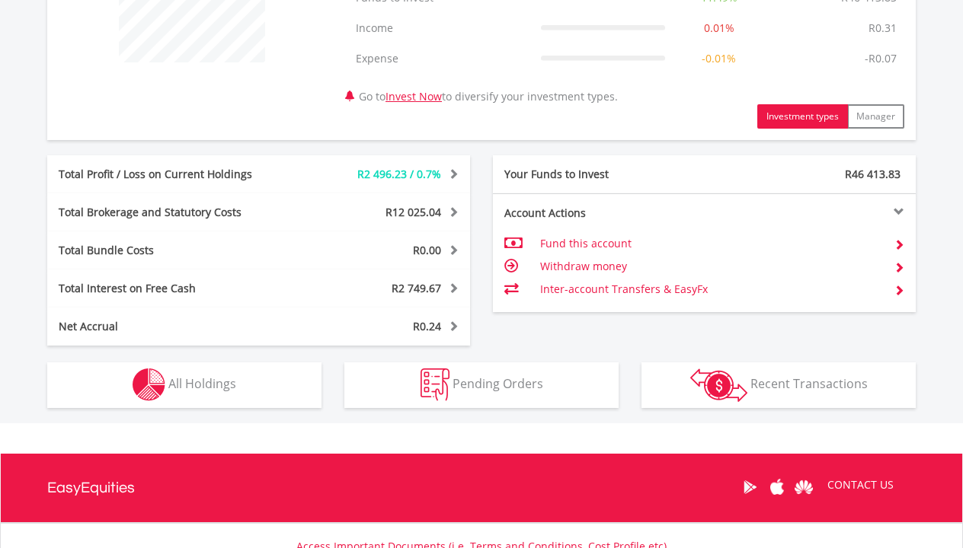
scroll to position [688, 0]
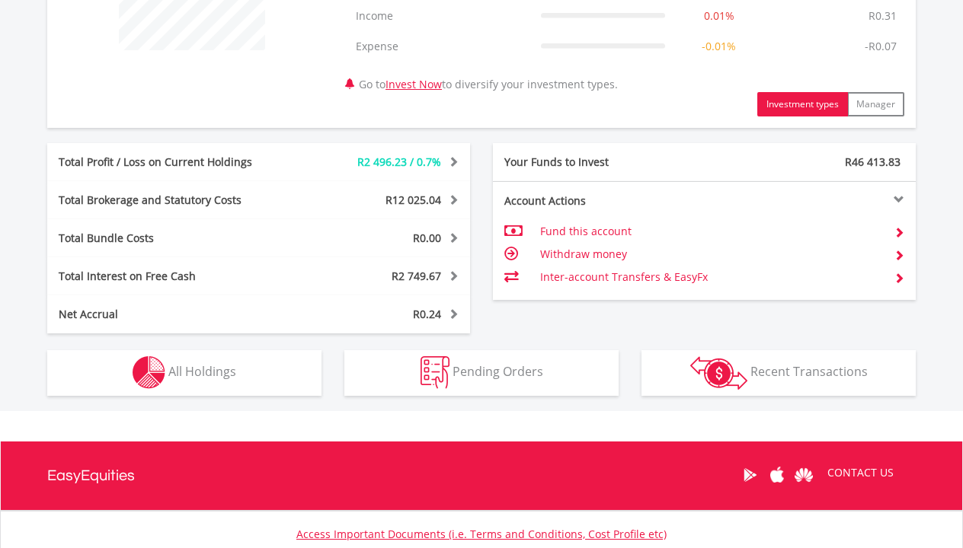
click at [255, 372] on button "Holdings All Holdings" at bounding box center [184, 373] width 274 height 46
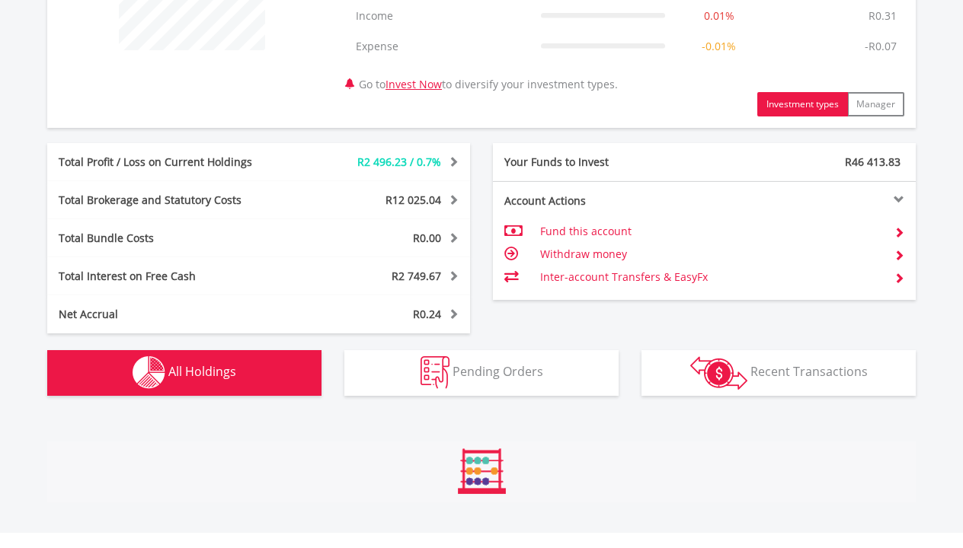
scroll to position [1129, 0]
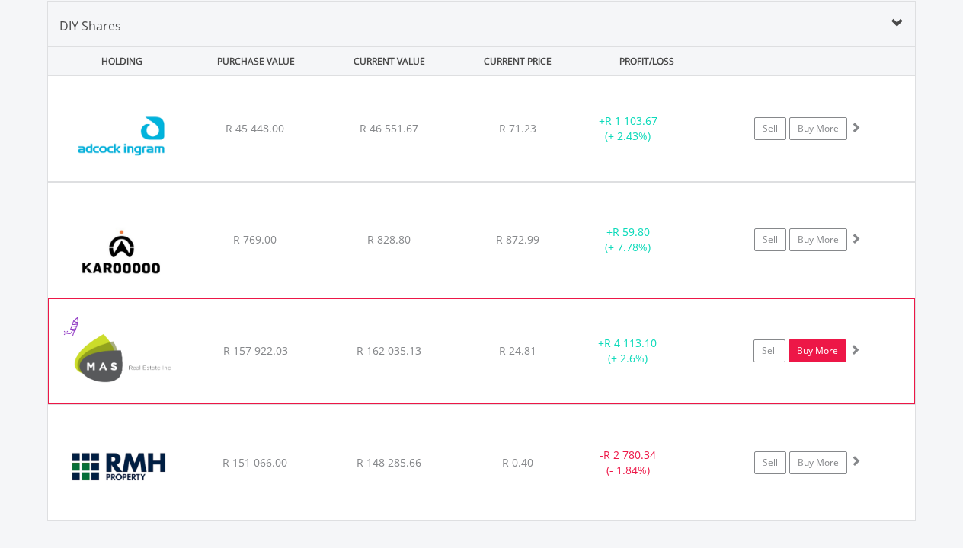
click at [814, 352] on link "Buy More" at bounding box center [817, 351] width 58 height 23
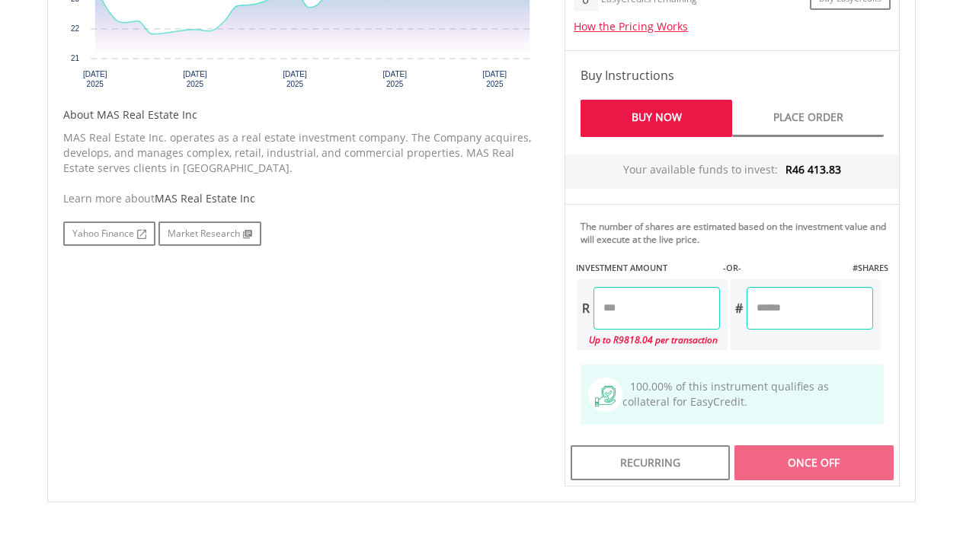
scroll to position [713, 0]
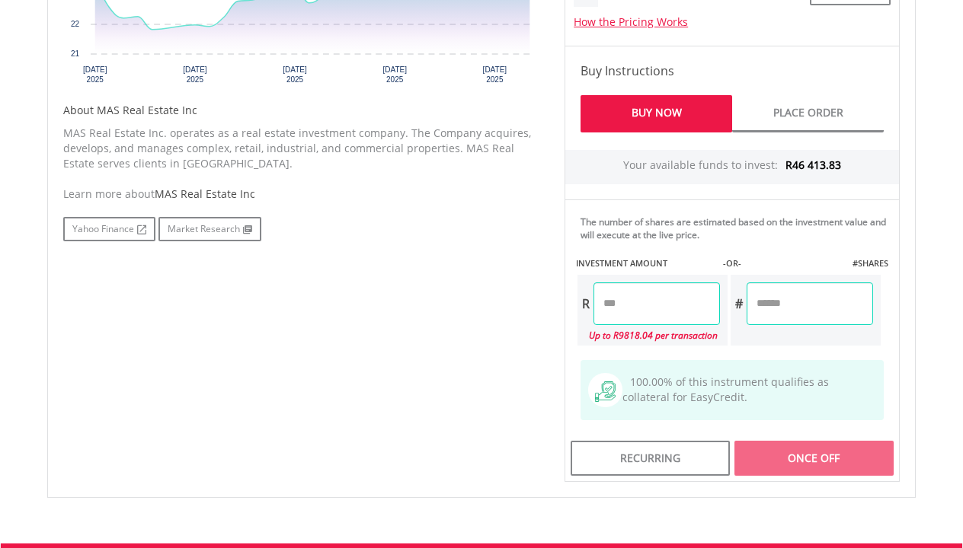
click at [648, 306] on input "number" at bounding box center [656, 304] width 126 height 43
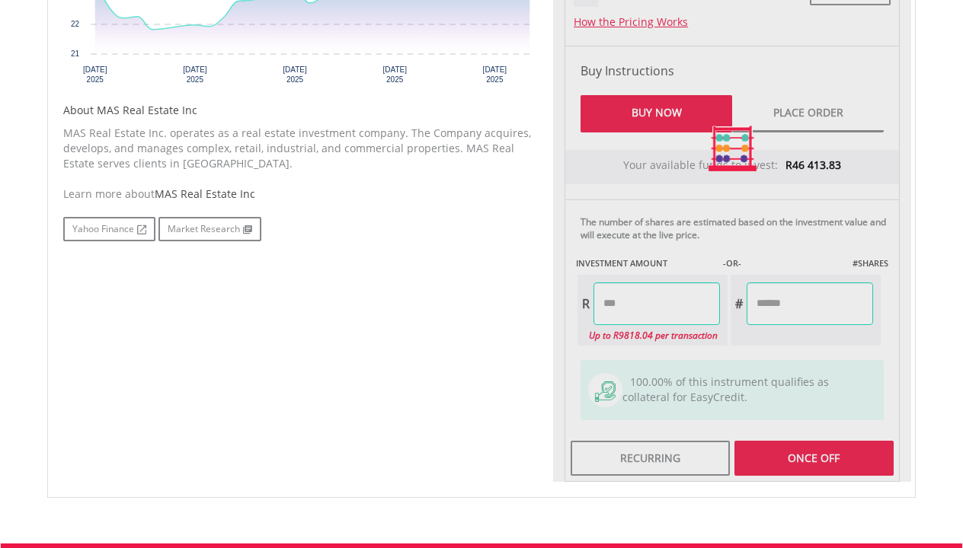
click at [549, 325] on div "No chart available. 1 MO CHANGE 5.37% DAILY CHANGE -4.33% 1M 3M 6M 1Y MAX Chart…" at bounding box center [481, 149] width 859 height 667
type input "*******"
type input "********"
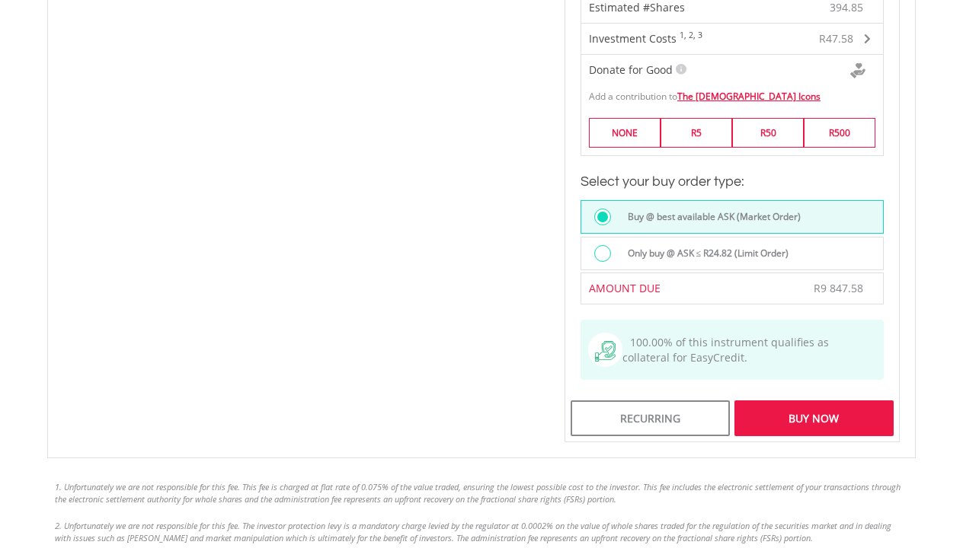
scroll to position [1141, 0]
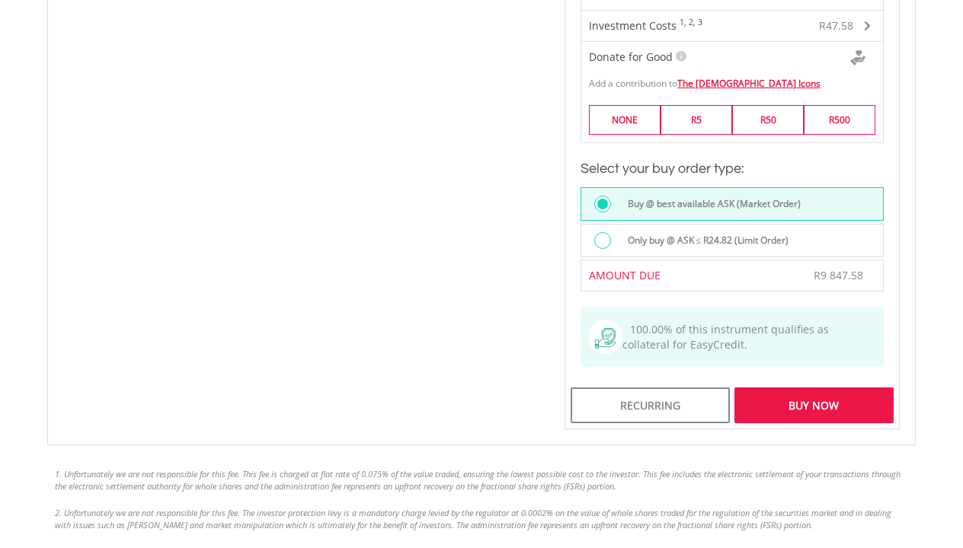
click at [789, 414] on div "Buy Now" at bounding box center [813, 405] width 159 height 35
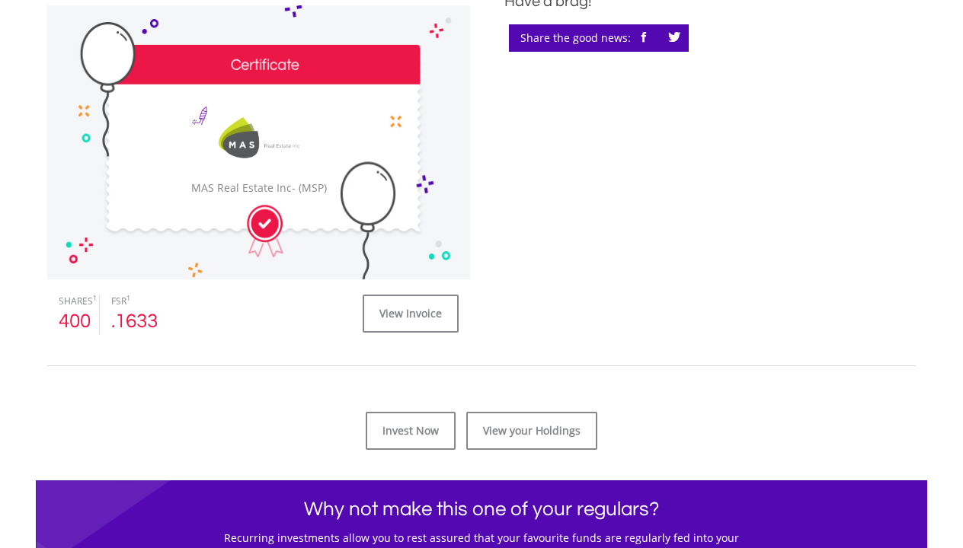
scroll to position [469, 0]
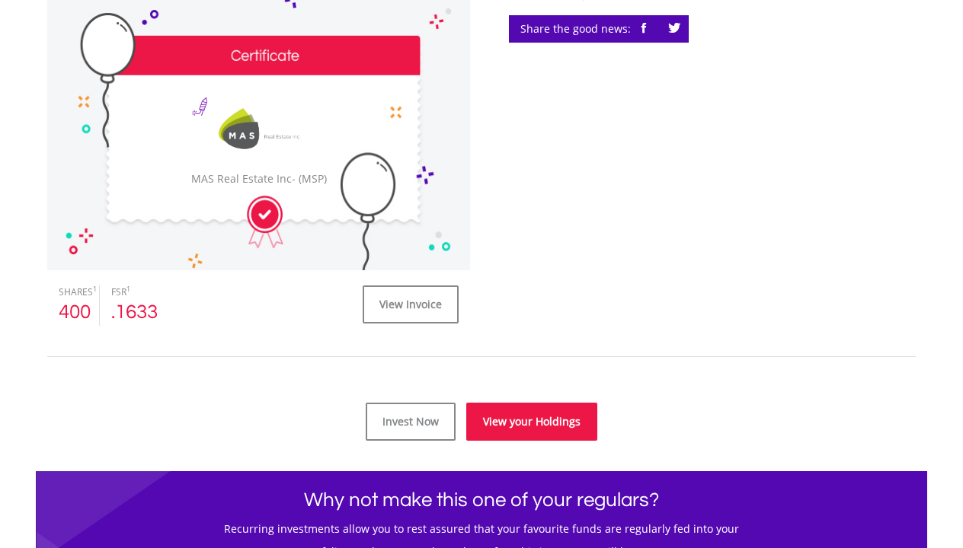
click at [520, 413] on link "View your Holdings" at bounding box center [531, 422] width 131 height 38
